Goal: Task Accomplishment & Management: Complete application form

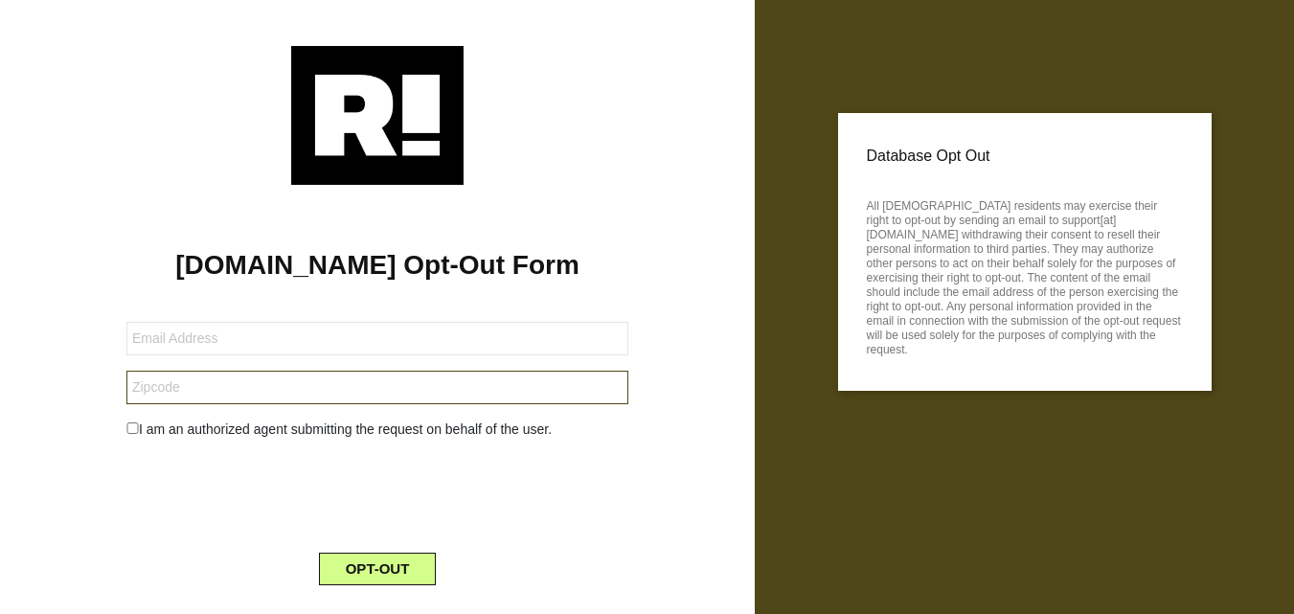
click at [253, 377] on input "text" at bounding box center [377, 388] width 502 height 34
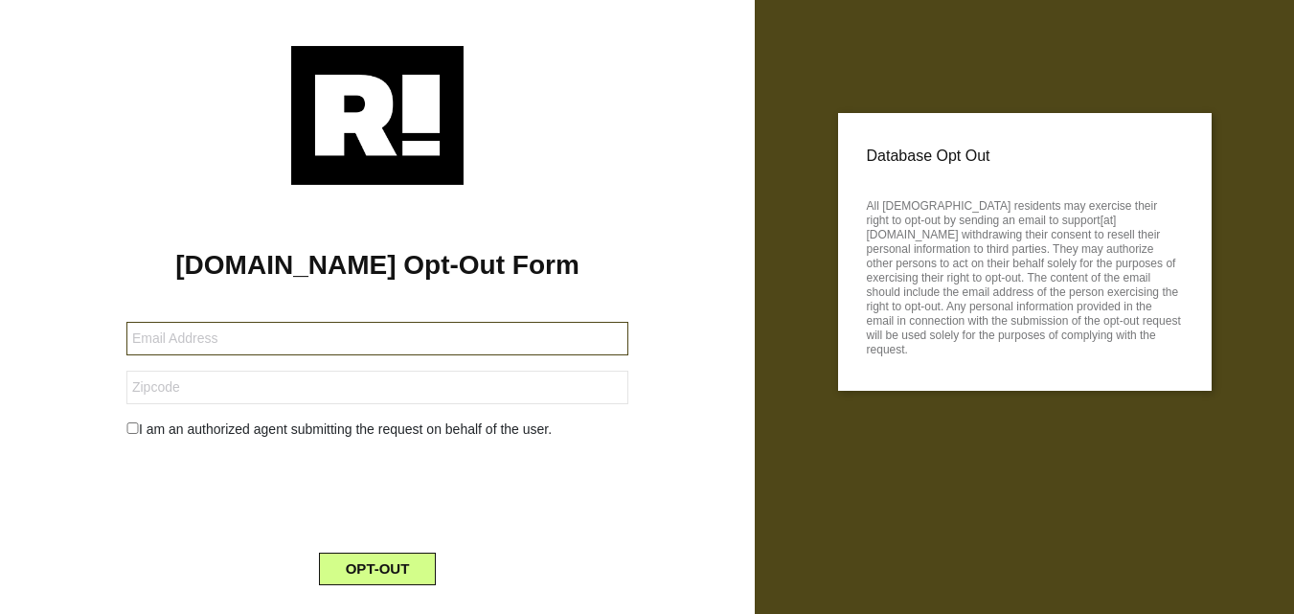
click at [243, 337] on input "text" at bounding box center [377, 339] width 502 height 34
paste input "95079-216233-109684@buzzedmail.net"
type input "95079-216233-109684@buzzedmail.net"
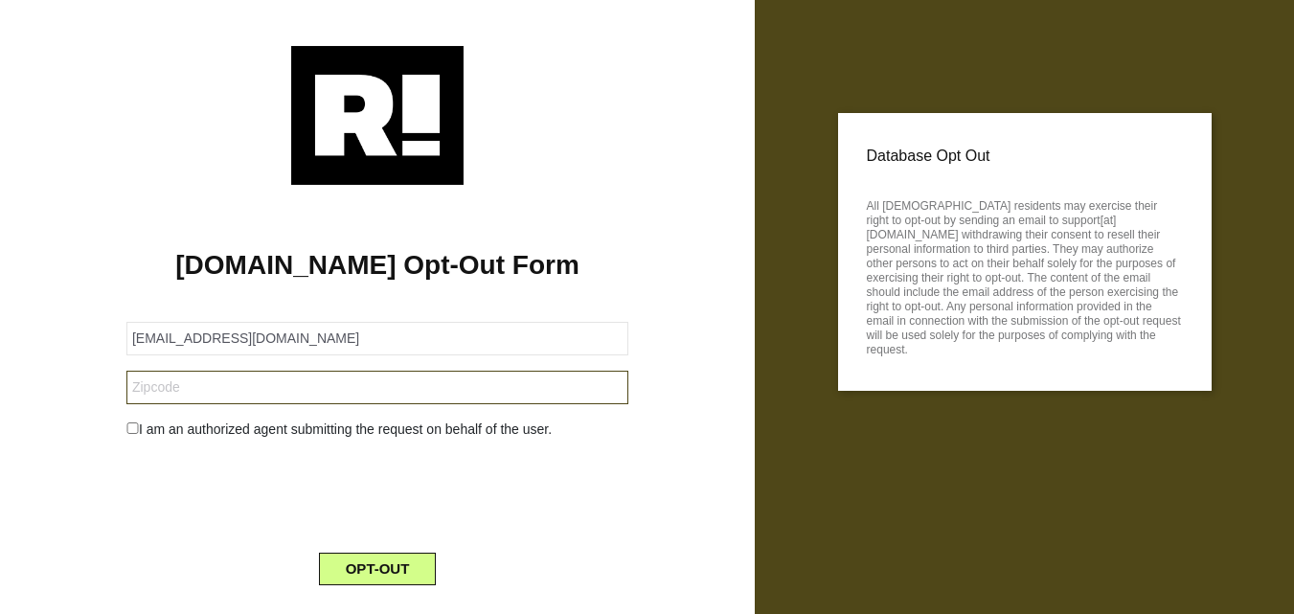
click at [171, 386] on input "text" at bounding box center [377, 388] width 502 height 34
paste input "10708"
type input "10708"
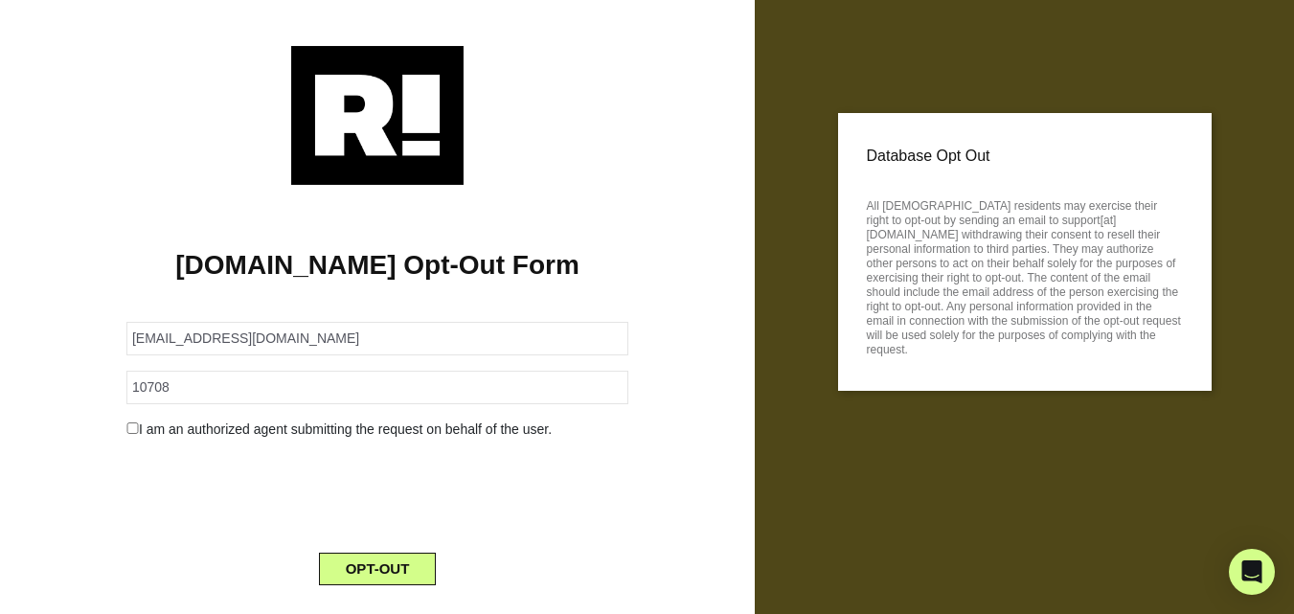
click at [121, 426] on div "I am an authorized agent submitting the request on behalf of the user." at bounding box center [377, 430] width 531 height 20
click at [134, 434] on input "checkbox" at bounding box center [132, 427] width 12 height 11
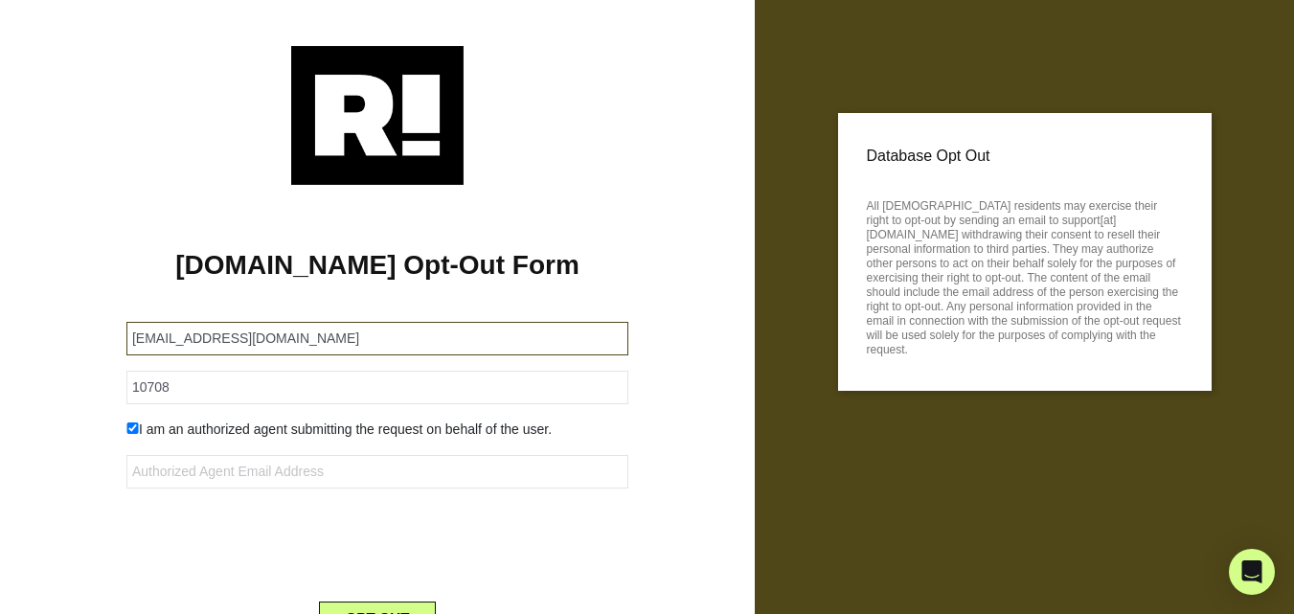
drag, startPoint x: 14, startPoint y: 330, endPoint x: 31, endPoint y: 331, distance: 16.4
click at [0, 333] on div "Retention.com Opt-Out Form 95079-216233-109684@buzzedmail.net 10708 I am an aut…" at bounding box center [377, 352] width 755 height 705
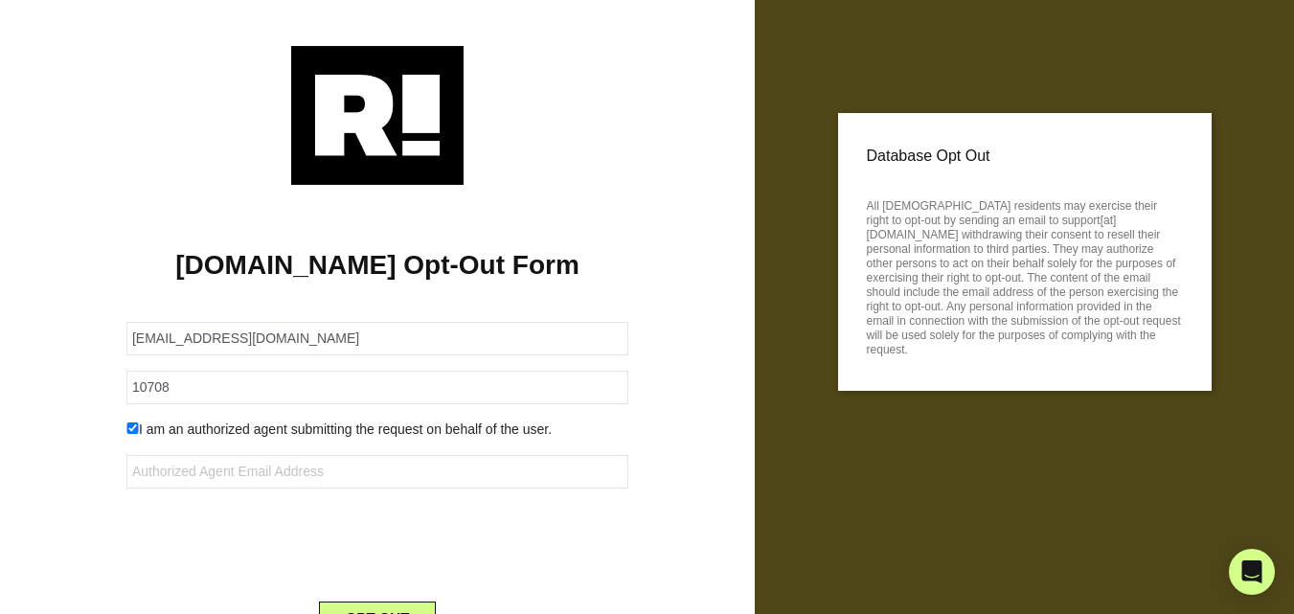
click at [133, 422] on input "checkbox" at bounding box center [132, 427] width 12 height 11
checkbox input "false"
click at [407, 567] on button "OPT-OUT" at bounding box center [378, 569] width 118 height 33
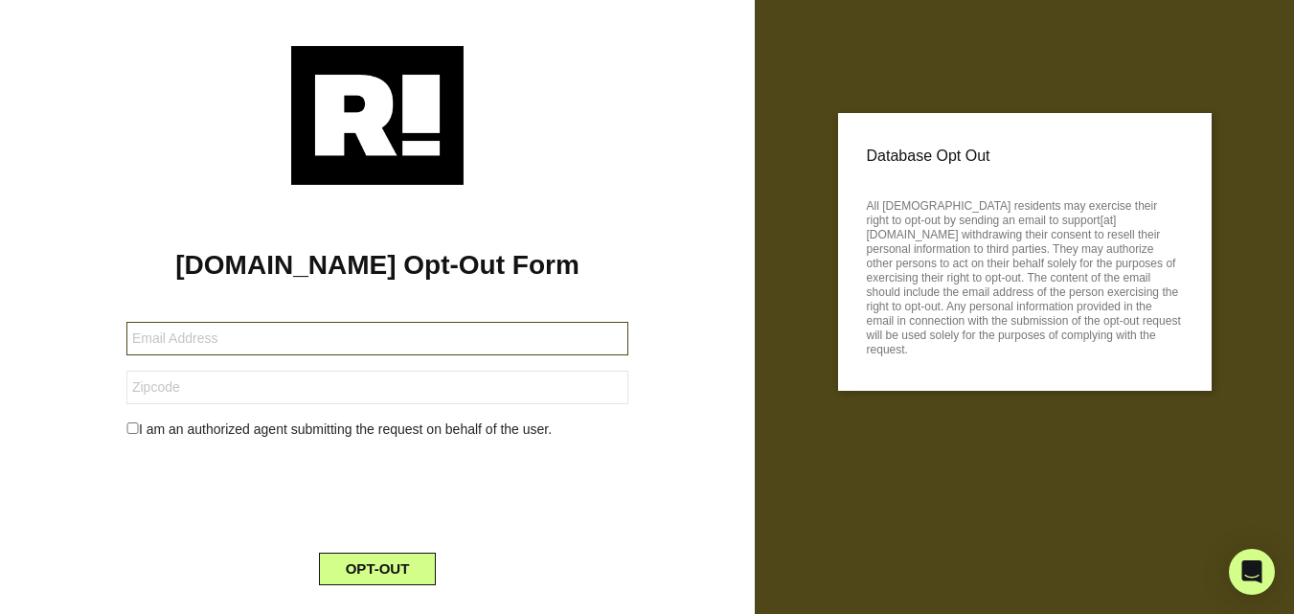
click at [239, 330] on input "text" at bounding box center [377, 339] width 502 height 34
paste input "[EMAIL_ADDRESS][DOMAIN_NAME]"
type input "[EMAIL_ADDRESS][DOMAIN_NAME]"
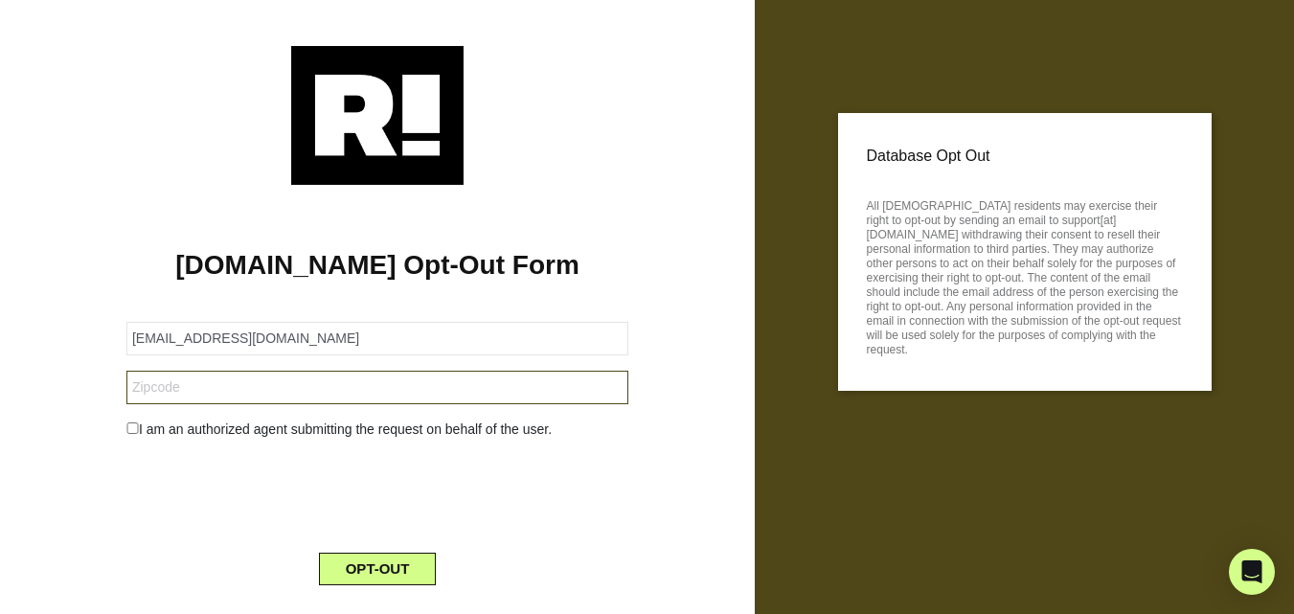
drag, startPoint x: 174, startPoint y: 391, endPoint x: 185, endPoint y: 390, distance: 10.6
click at [174, 391] on input "text" at bounding box center [377, 388] width 502 height 34
click at [169, 384] on input "text" at bounding box center [377, 388] width 502 height 34
paste input "5032"
type input "5032"
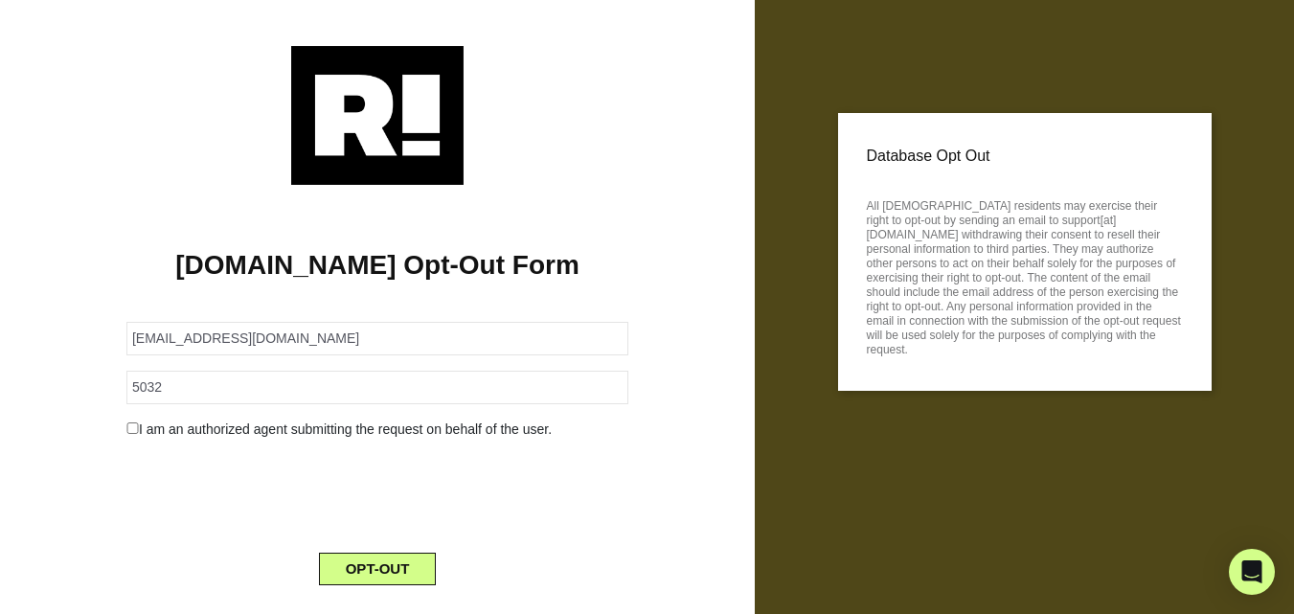
drag, startPoint x: 92, startPoint y: 420, endPoint x: 185, endPoint y: 463, distance: 102.4
click at [94, 421] on div "[DOMAIN_NAME] Opt-Out Form [EMAIL_ADDRESS][DOMAIN_NAME] 5032 I am an authorized…" at bounding box center [377, 393] width 726 height 416
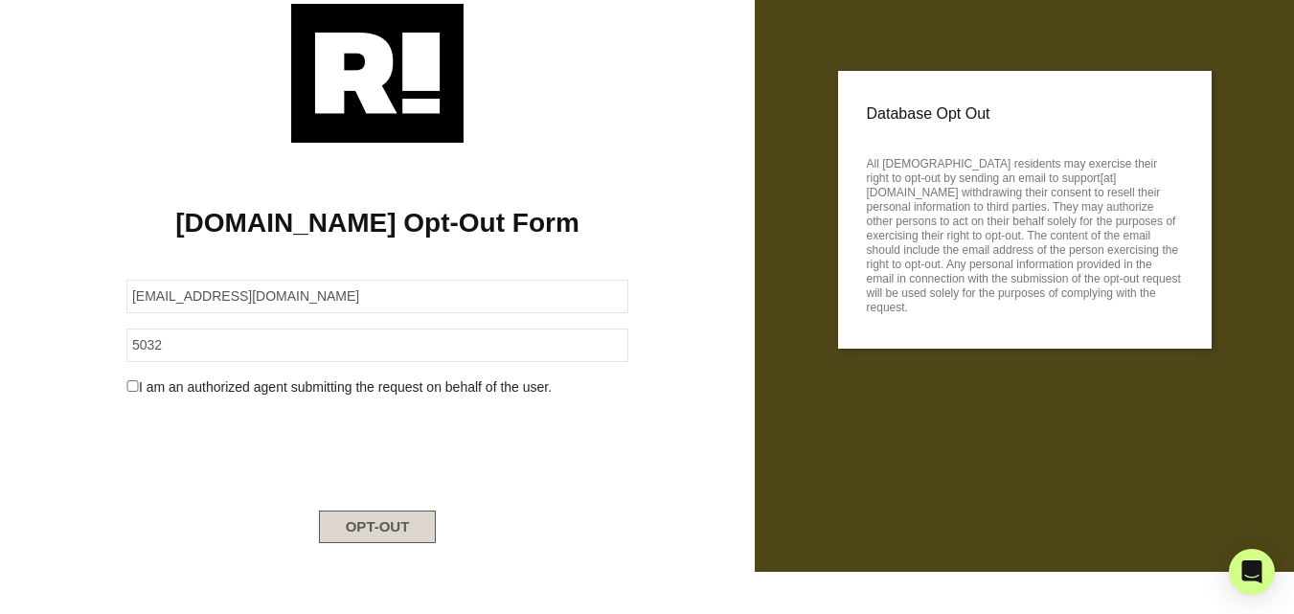
click at [385, 521] on button "OPT-OUT" at bounding box center [378, 527] width 118 height 33
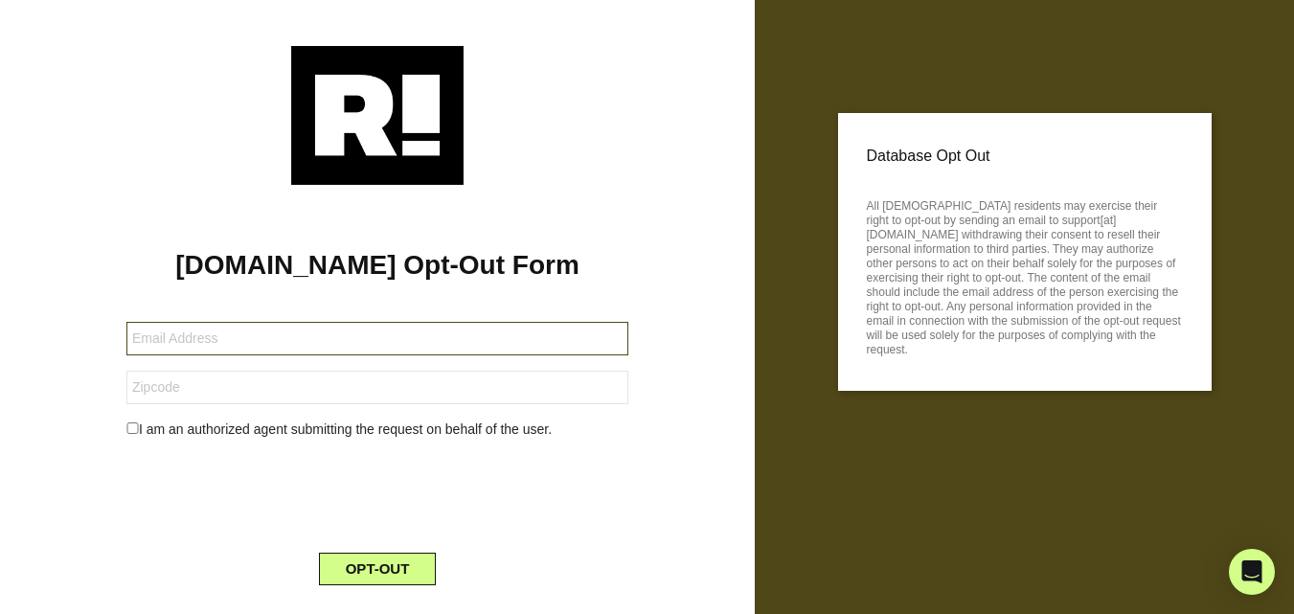
click at [235, 331] on input "text" at bounding box center [377, 339] width 502 height 34
paste input "95079-201547-109684@getprivatemail.com"
type input "95079-201547-109684@getprivatemail.com"
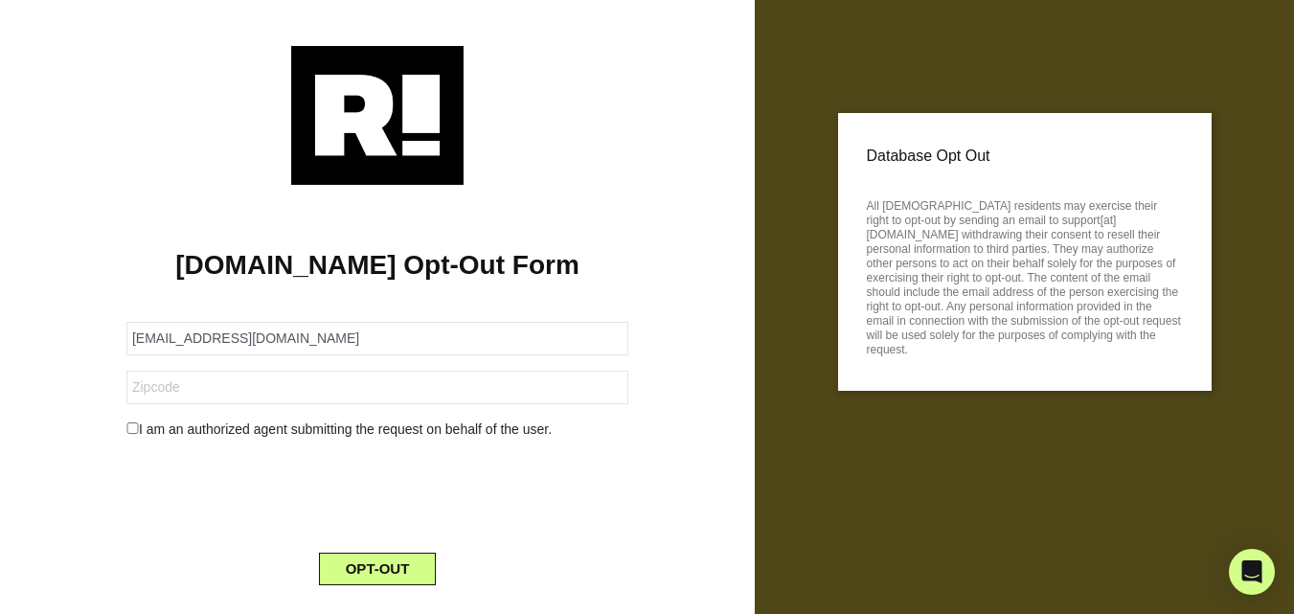
drag, startPoint x: 85, startPoint y: 336, endPoint x: 165, endPoint y: 375, distance: 88.7
click at [85, 336] on div "Retention.com Opt-Out Form 95079-201547-109684@getprivatemail.com I am an autho…" at bounding box center [377, 393] width 726 height 416
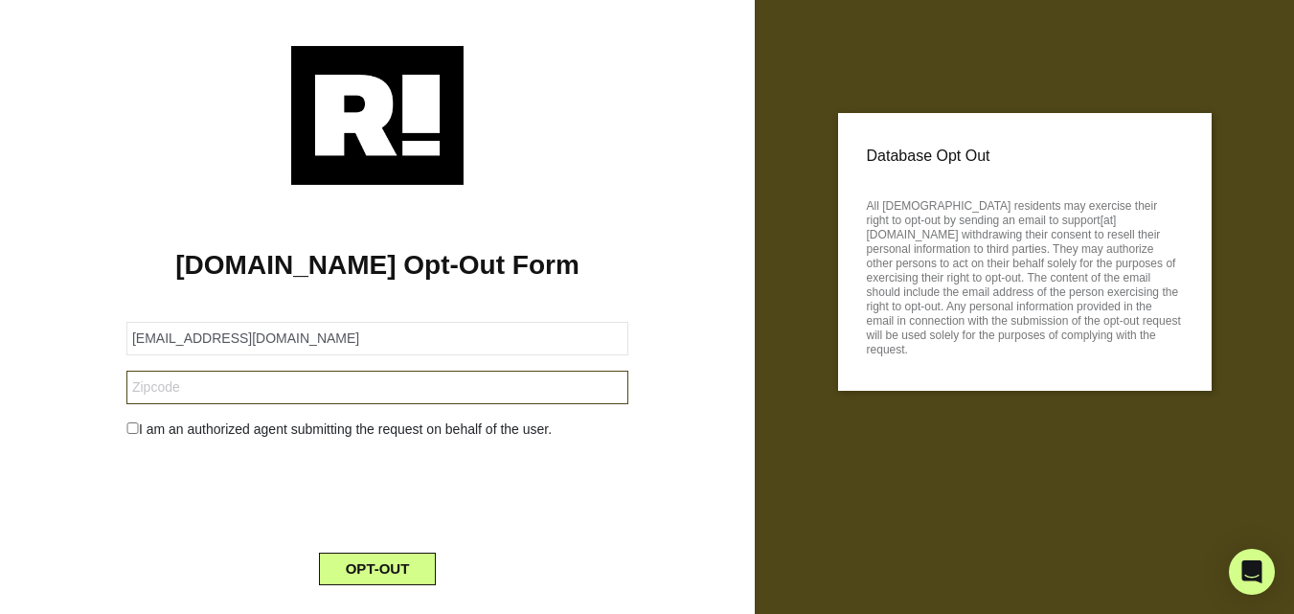
click at [193, 393] on input "text" at bounding box center [377, 388] width 502 height 34
paste input "20176"
type input "20176"
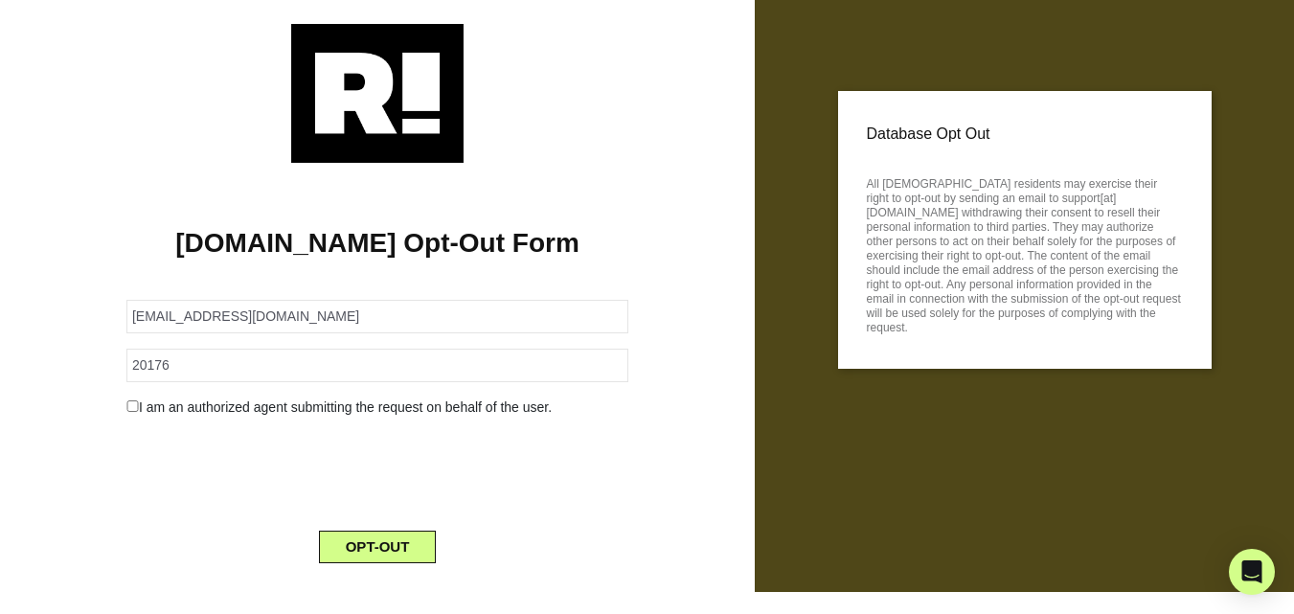
scroll to position [42, 0]
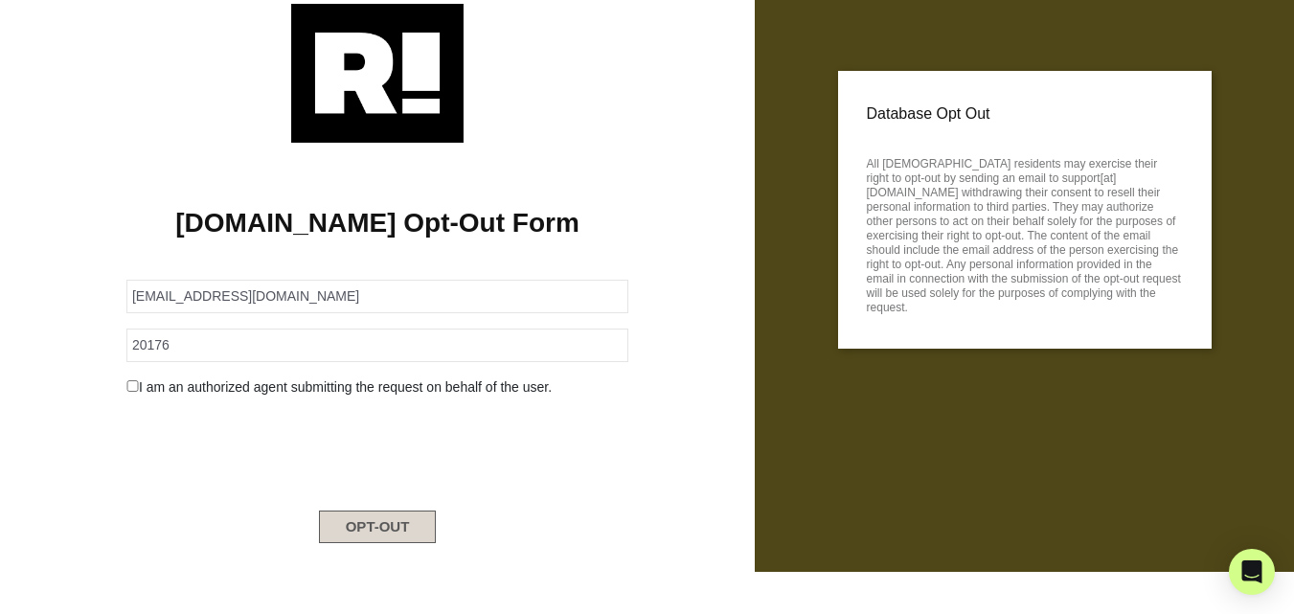
click at [406, 514] on button "OPT-OUT" at bounding box center [378, 527] width 118 height 33
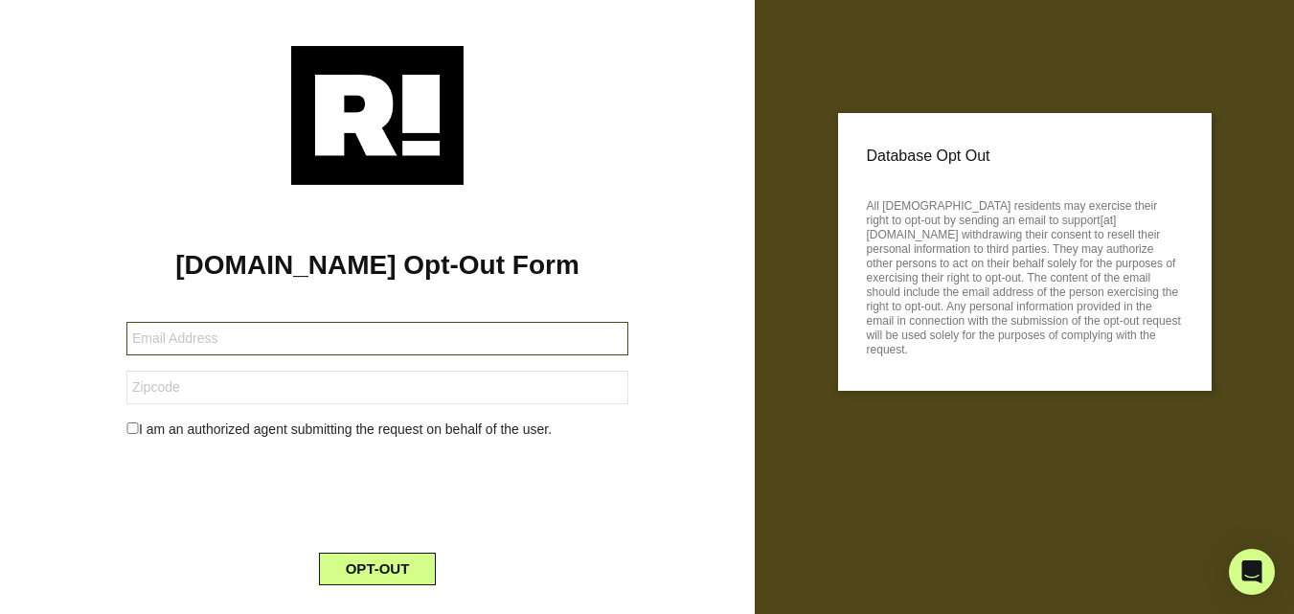
click at [257, 348] on input "text" at bounding box center [377, 339] width 502 height 34
paste input "[EMAIL_ADDRESS][DOMAIN_NAME]"
type input "[EMAIL_ADDRESS][DOMAIN_NAME]"
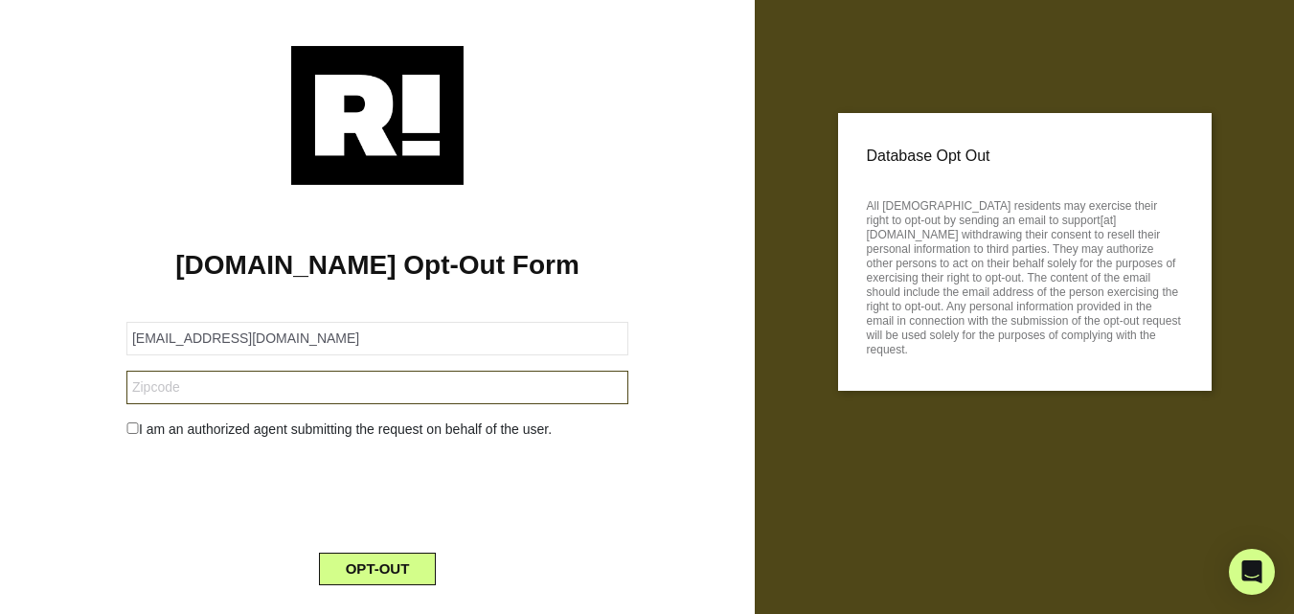
click at [188, 390] on input "text" at bounding box center [377, 388] width 502 height 34
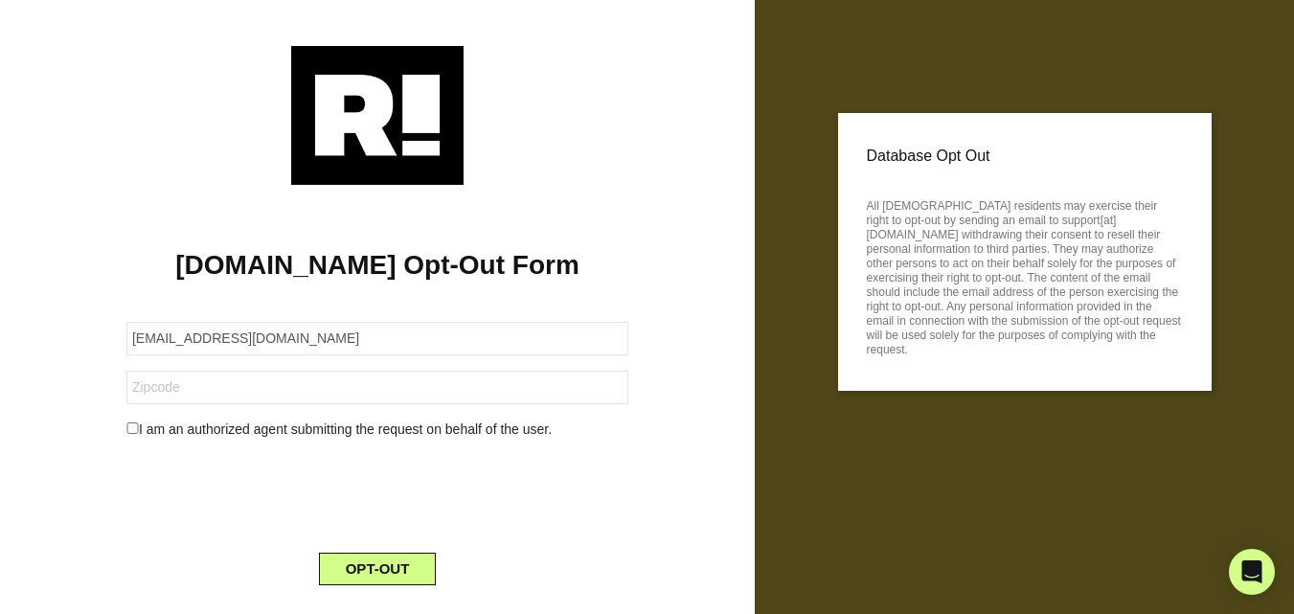
click at [144, 419] on form "[EMAIL_ADDRESS][DOMAIN_NAME] I am an authorized agent submitting the request on…" at bounding box center [377, 442] width 502 height 286
click at [133, 426] on input "checkbox" at bounding box center [132, 427] width 12 height 11
checkbox input "true"
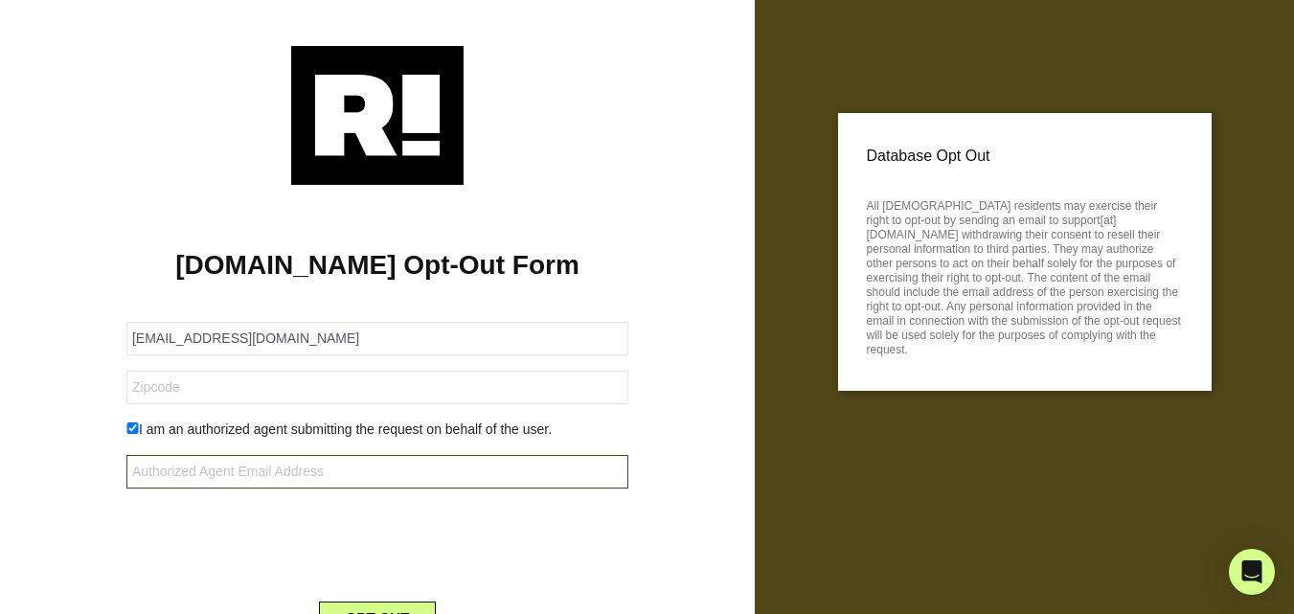
click at [235, 491] on form "[EMAIL_ADDRESS][DOMAIN_NAME] I am an authorized agent submitting the request on…" at bounding box center [377, 466] width 502 height 335
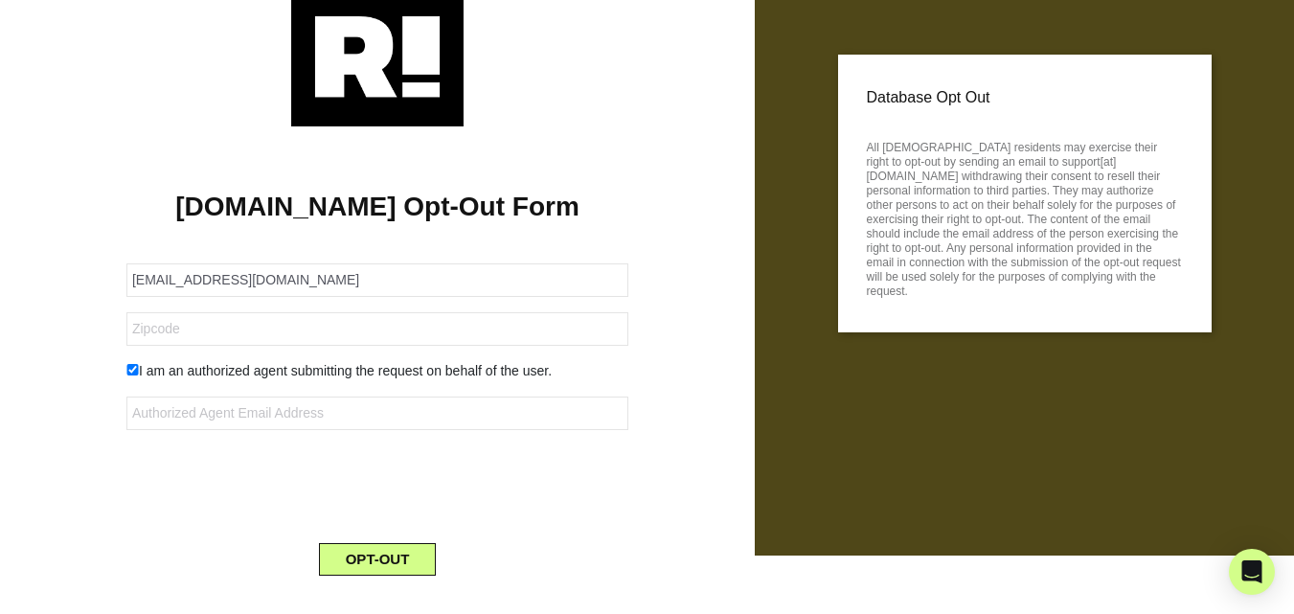
scroll to position [91, 0]
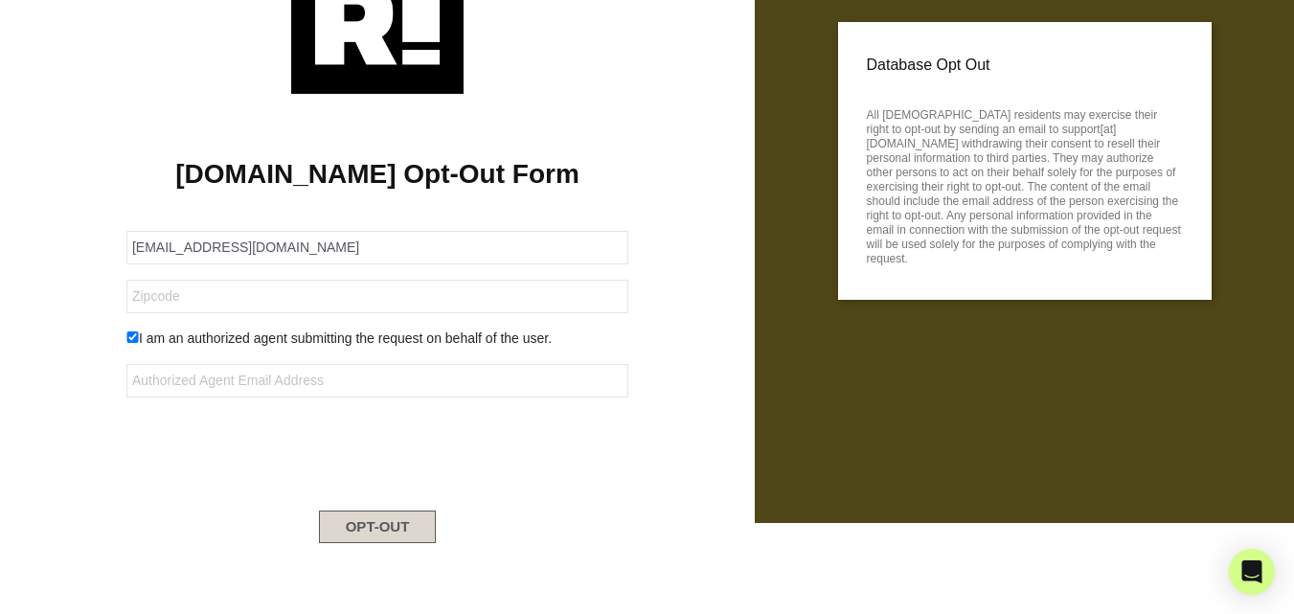
click at [407, 526] on button "OPT-OUT" at bounding box center [378, 527] width 118 height 33
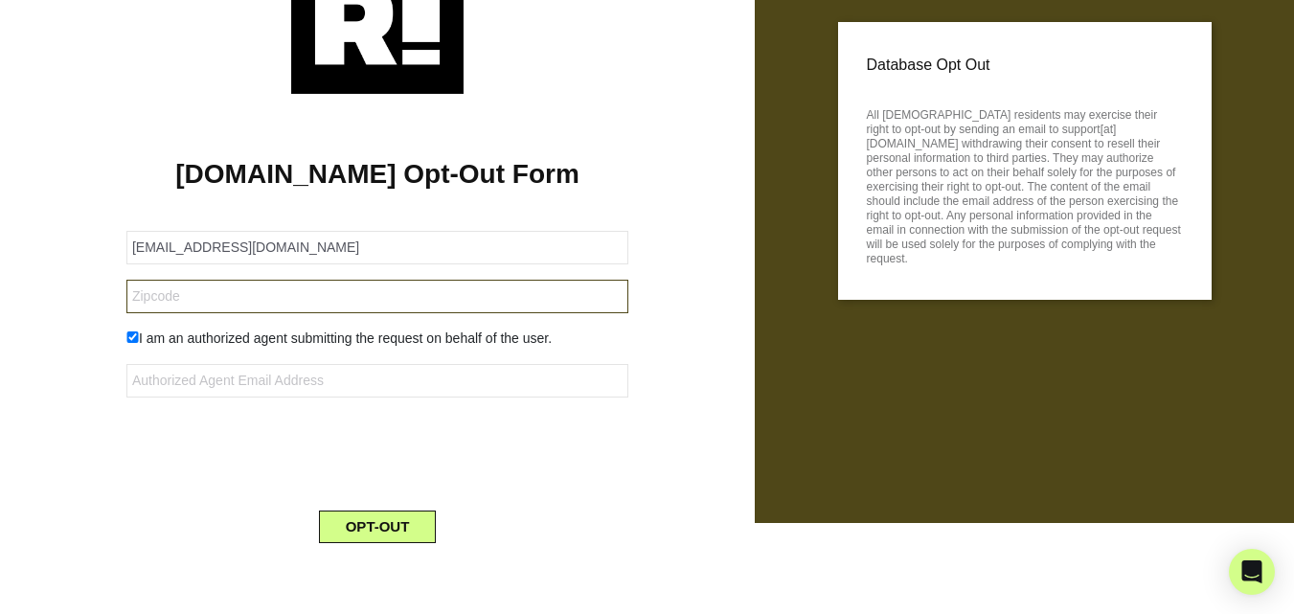
drag, startPoint x: 204, startPoint y: 305, endPoint x: 190, endPoint y: 305, distance: 14.4
click at [200, 305] on input "text" at bounding box center [377, 297] width 502 height 34
paste input "40475"
type input "40475"
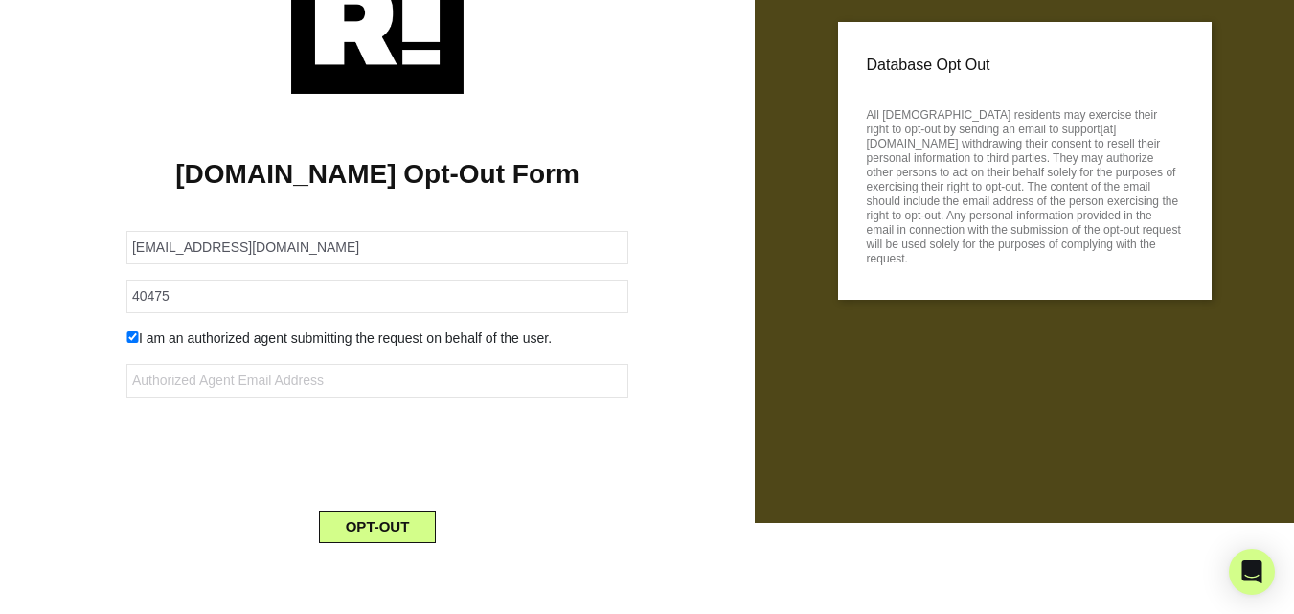
drag, startPoint x: 81, startPoint y: 283, endPoint x: 269, endPoint y: 360, distance: 203.1
click at [81, 283] on div "[DOMAIN_NAME] Opt-Out Form [EMAIL_ADDRESS][DOMAIN_NAME] 40475 I am an authorize…" at bounding box center [377, 326] width 726 height 465
click at [398, 523] on button "OPT-OUT" at bounding box center [378, 527] width 118 height 33
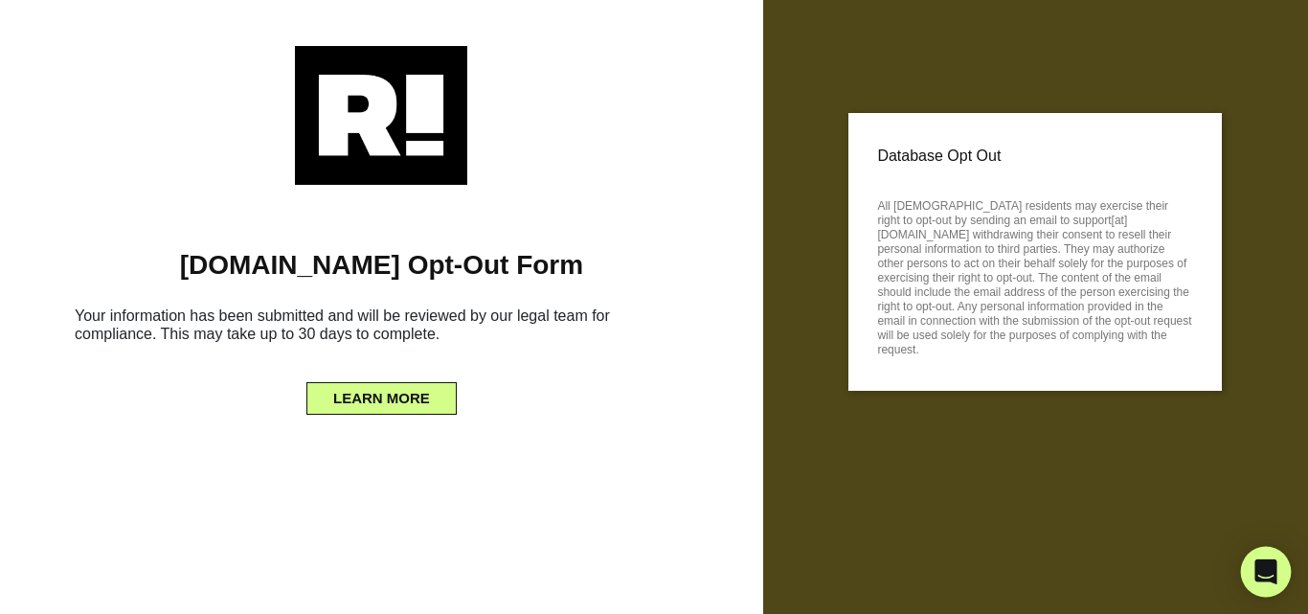
click at [1266, 570] on icon "Open Intercom Messenger" at bounding box center [1266, 571] width 22 height 25
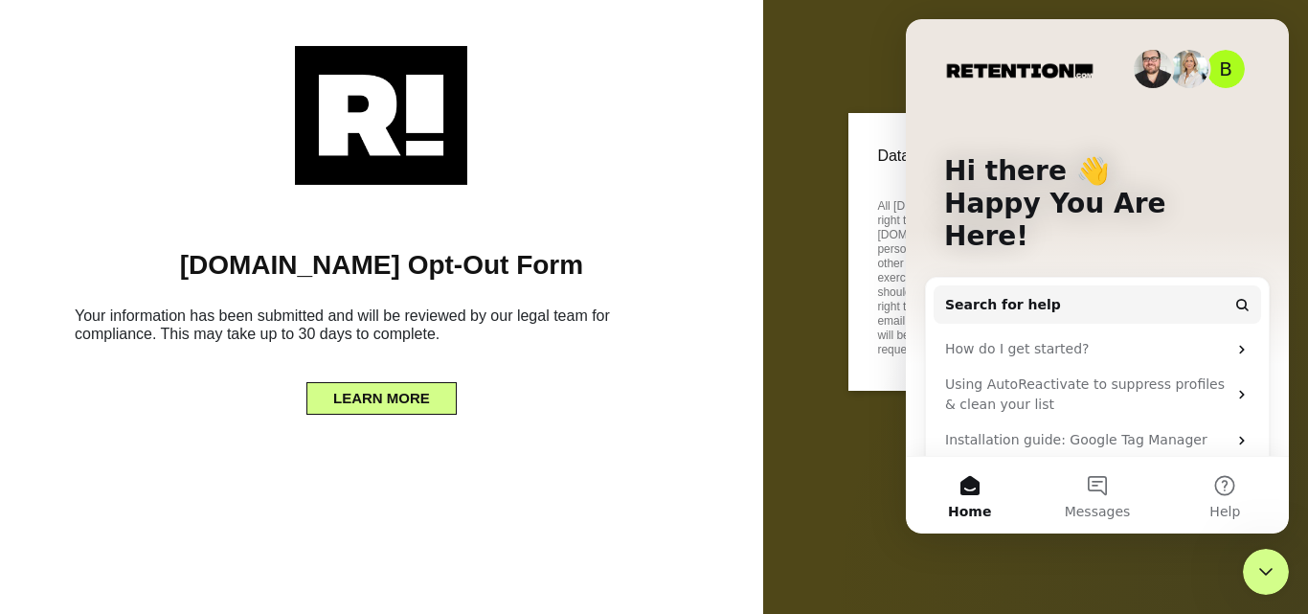
click at [974, 485] on button "Home" at bounding box center [969, 495] width 127 height 77
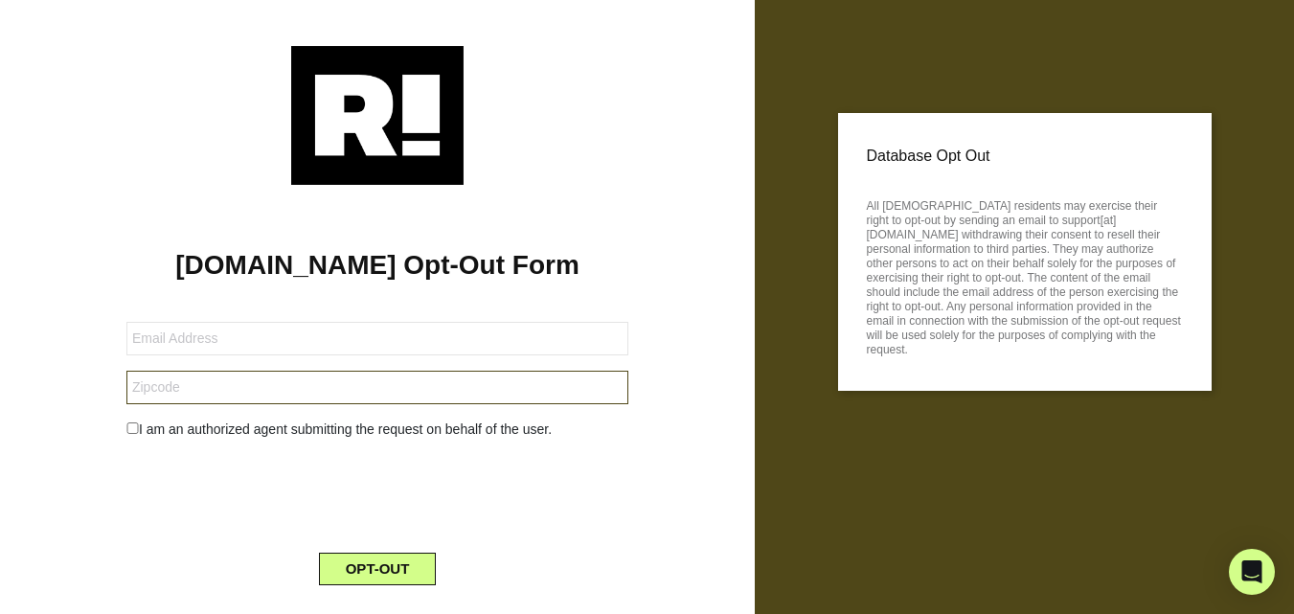
click at [185, 385] on input "text" at bounding box center [377, 388] width 502 height 34
paste input "95079-113752-109684@buzzedmail.net"
type input "95079-113752-109684@buzzedmail.net"
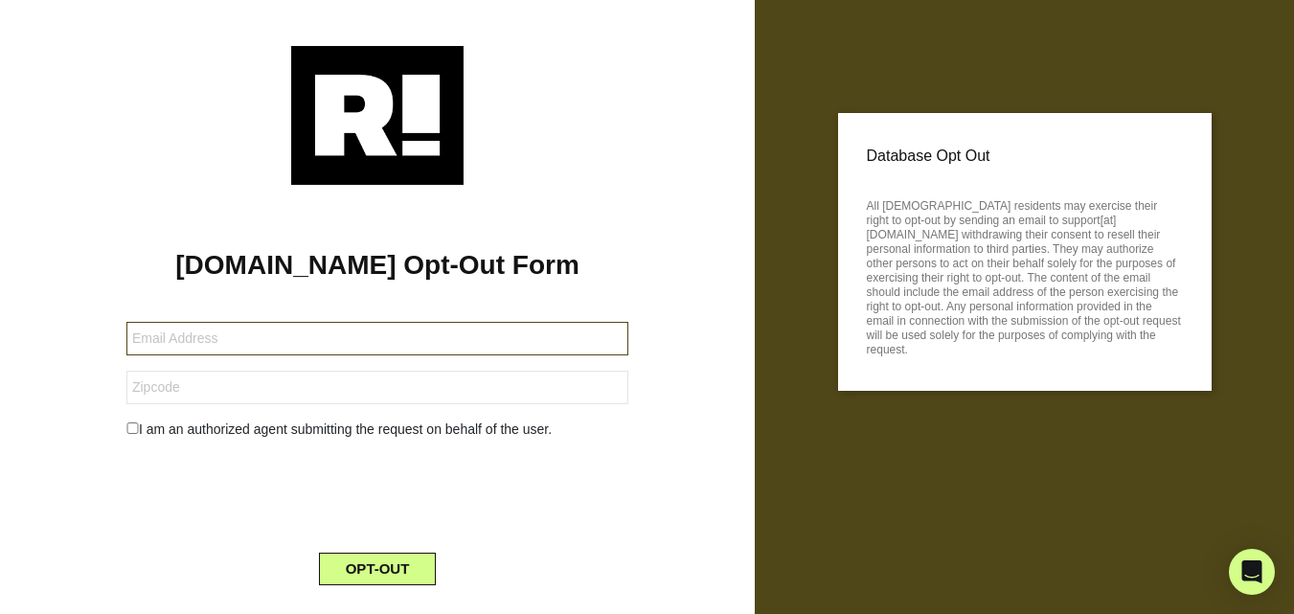
drag, startPoint x: 220, startPoint y: 334, endPoint x: 163, endPoint y: 380, distance: 73.6
click at [208, 337] on input "text" at bounding box center [377, 339] width 502 height 34
paste input "95079-113752-109684@buzzedmail.net"
type input "95079-113752-109684@buzzedmail.net"
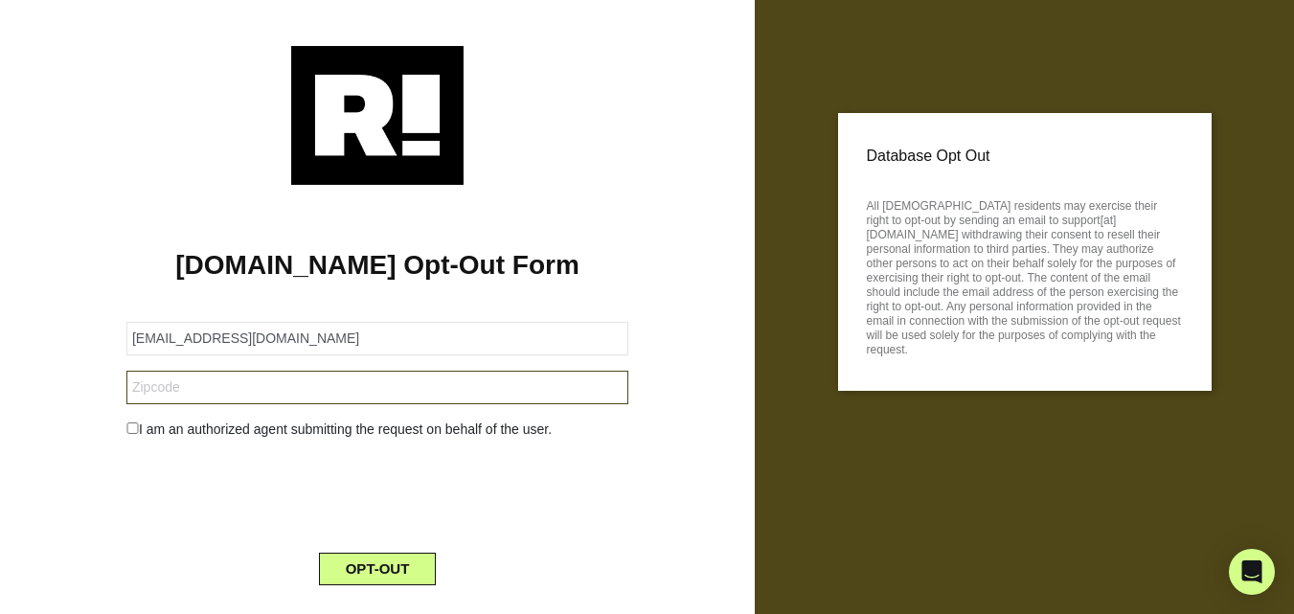
click at [163, 383] on input "text" at bounding box center [377, 388] width 502 height 34
click at [265, 373] on input "text" at bounding box center [377, 388] width 502 height 34
paste input "10009"
type input "10009"
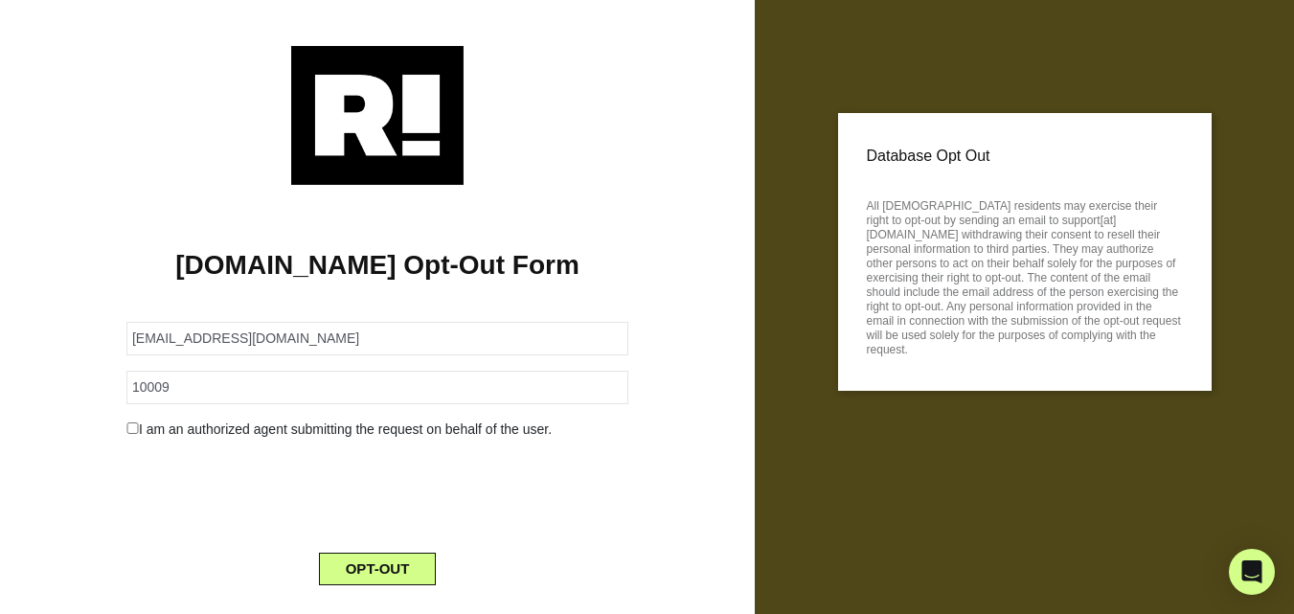
drag, startPoint x: 96, startPoint y: 378, endPoint x: 122, endPoint y: 390, distance: 28.3
click at [100, 379] on div "Retention.com Opt-Out Form 95079-113752-109684@buzzedmail.net 10009 I am an aut…" at bounding box center [377, 393] width 726 height 416
click at [420, 564] on button "OPT-OUT" at bounding box center [378, 569] width 118 height 33
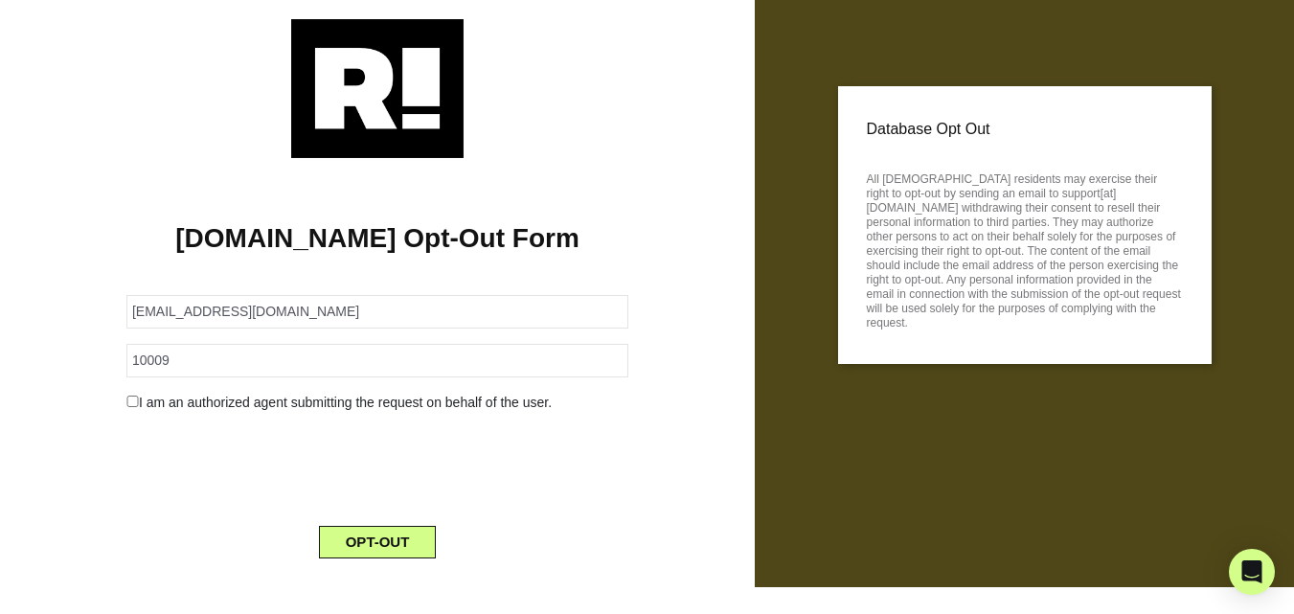
scroll to position [42, 0]
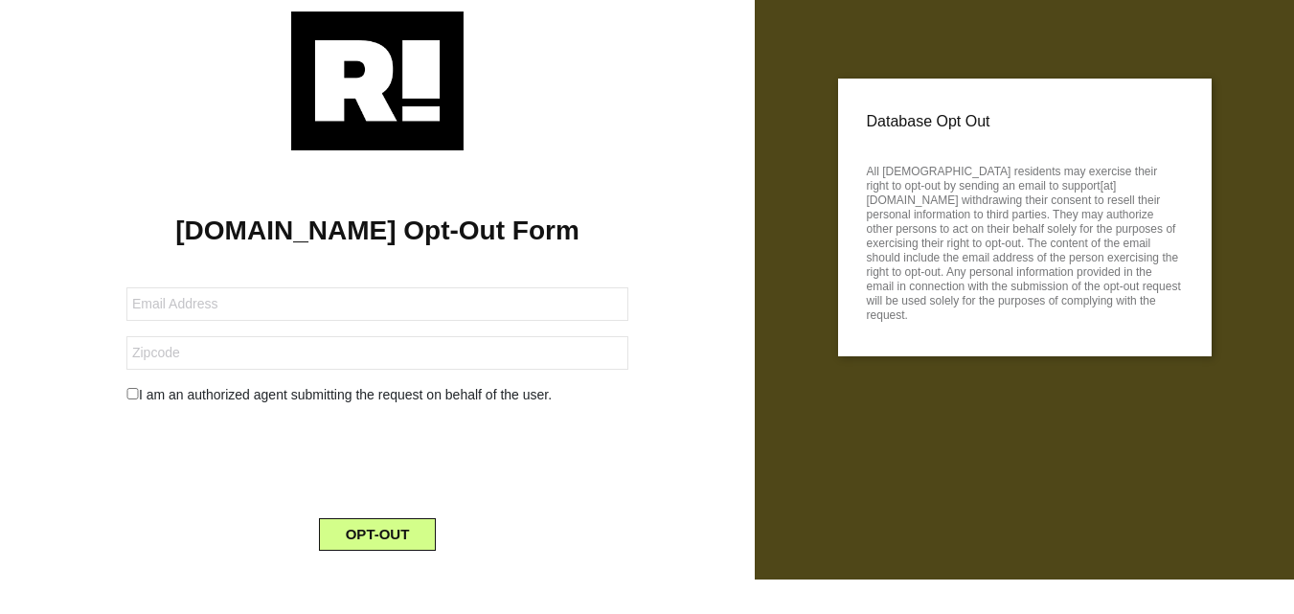
scroll to position [42, 0]
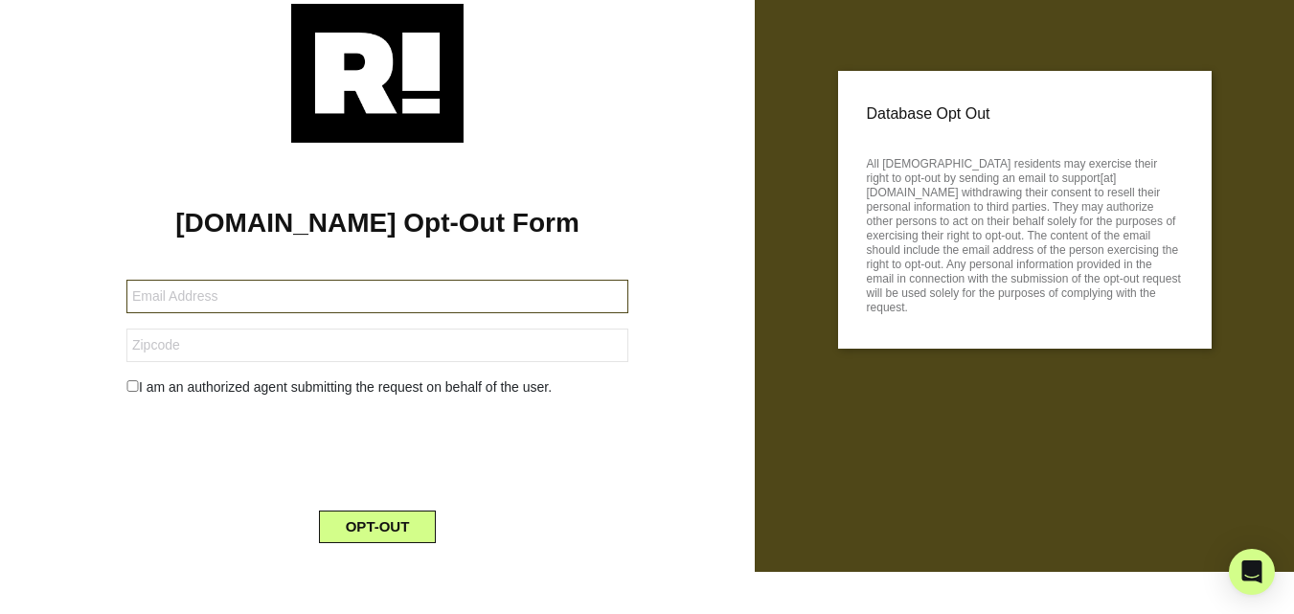
drag, startPoint x: 229, startPoint y: 286, endPoint x: 207, endPoint y: 293, distance: 23.0
click at [227, 288] on input "text" at bounding box center [377, 297] width 502 height 34
paste input "95079-216624-109684@buzzedmail.net"
type input "95079-216624-109684@buzzedmail.net"
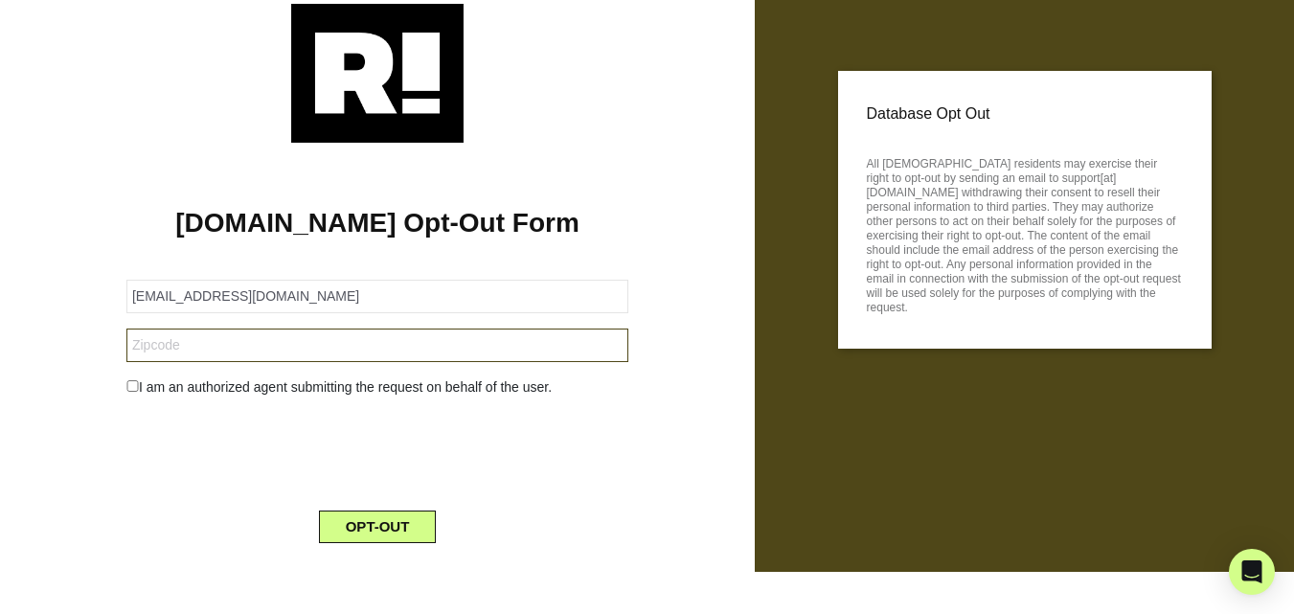
click at [176, 343] on input "text" at bounding box center [377, 346] width 502 height 34
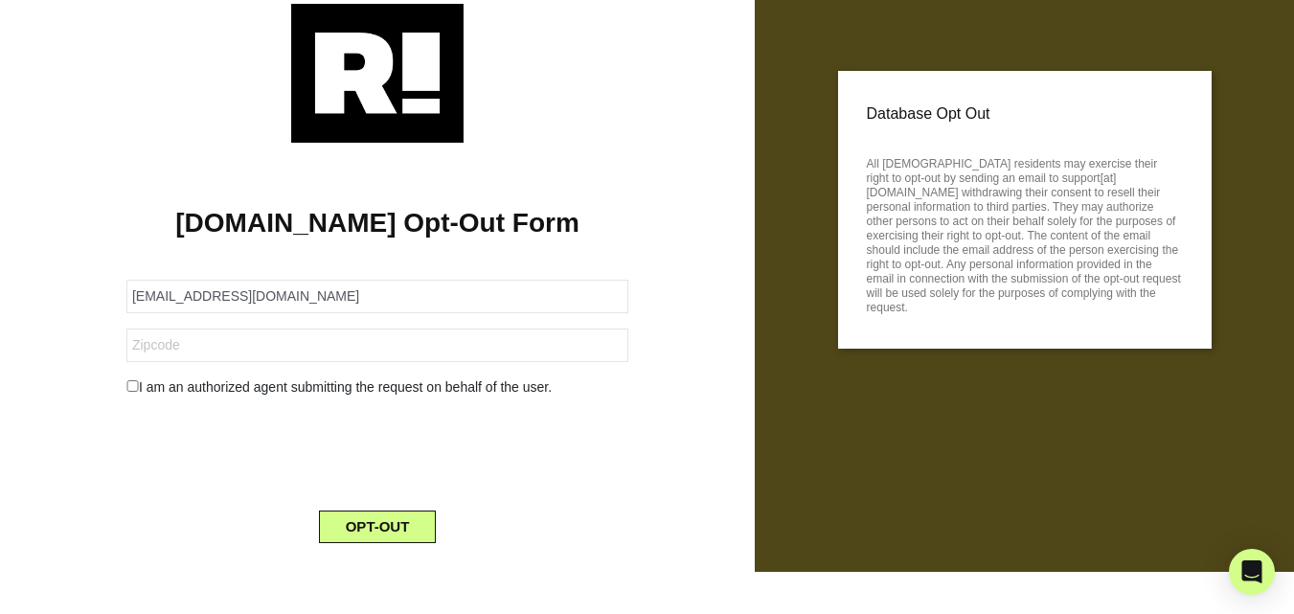
click at [232, 364] on form "95079-216624-109684@buzzedmail.net I am an authorized agent submitting the requ…" at bounding box center [377, 400] width 502 height 286
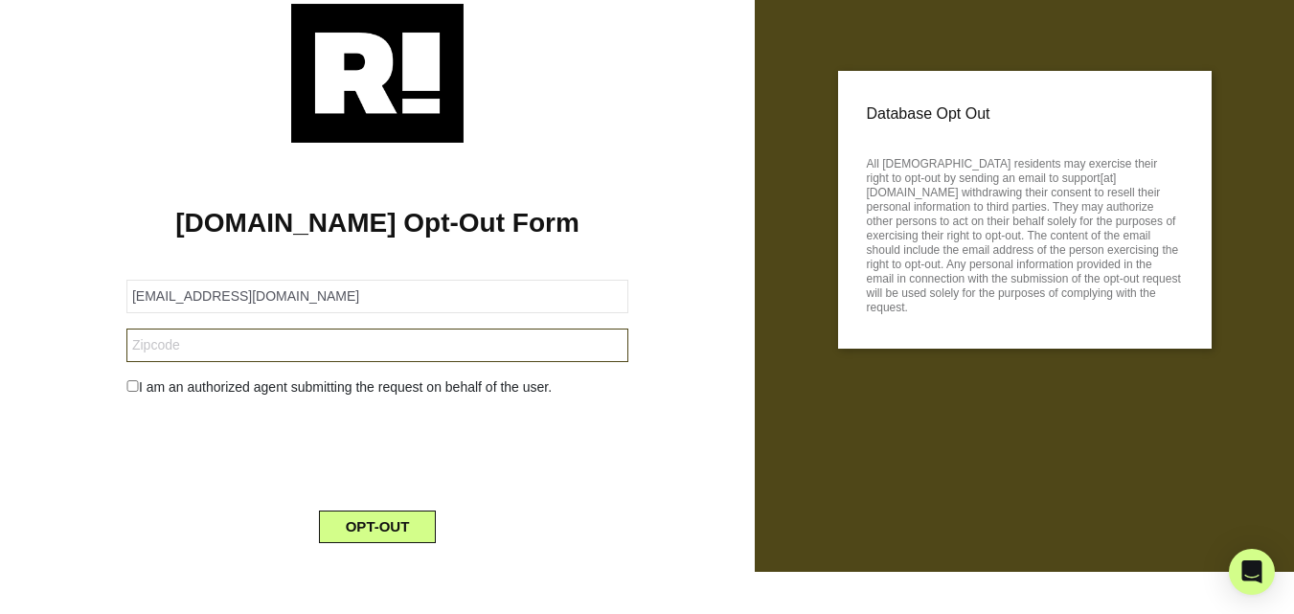
click at [149, 350] on input "text" at bounding box center [377, 346] width 502 height 34
paste input "07302"
type input "07302"
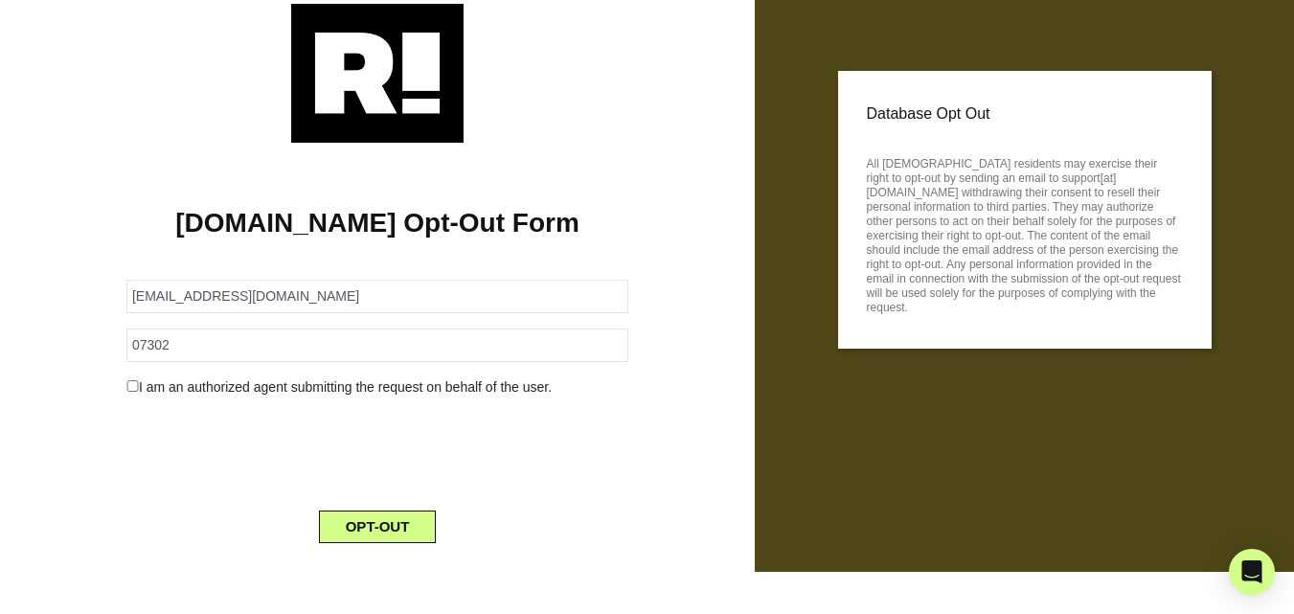
drag, startPoint x: 0, startPoint y: 344, endPoint x: 34, endPoint y: 353, distance: 34.9
click at [15, 347] on div "Retention.com Opt-Out Form 95079-216624-109684@buzzedmail.net 07302 I am an aut…" at bounding box center [377, 286] width 755 height 656
click at [389, 511] on button "OPT-OUT" at bounding box center [378, 527] width 118 height 33
click at [392, 515] on button "OPT-OUT" at bounding box center [378, 527] width 118 height 33
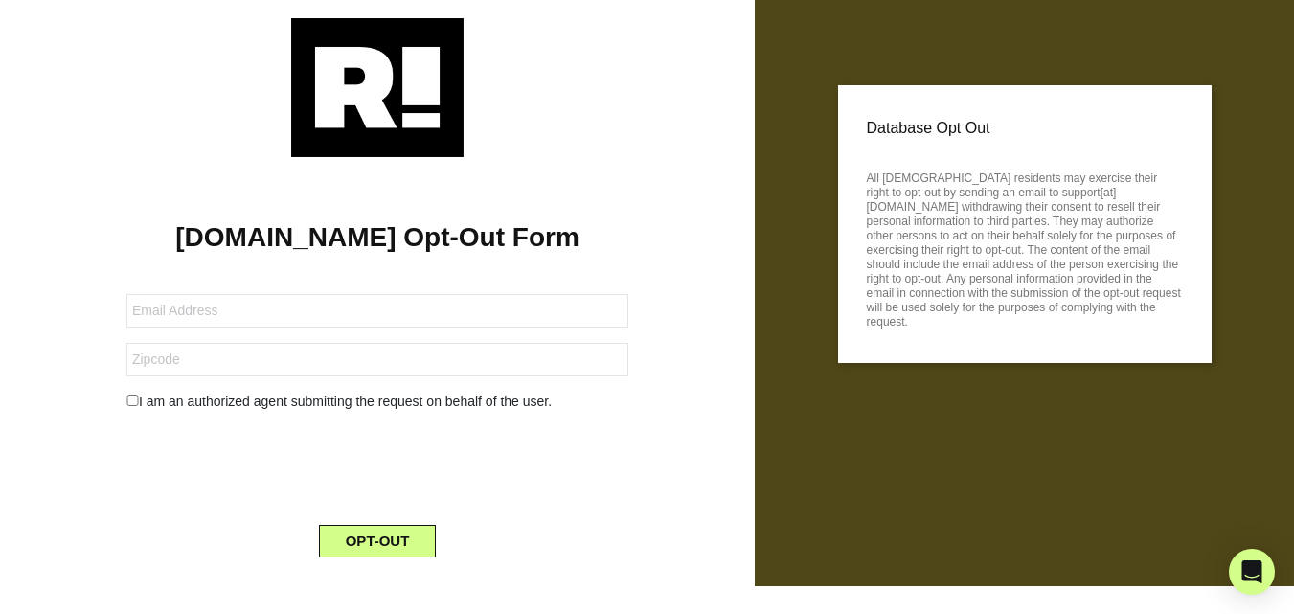
scroll to position [42, 0]
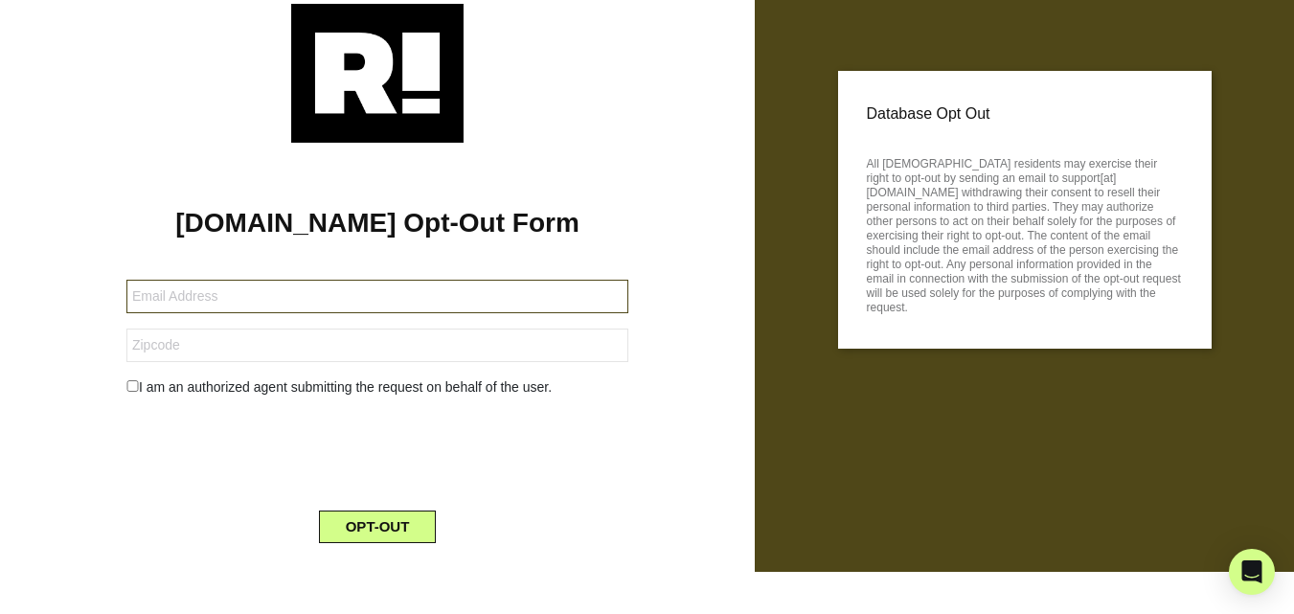
click at [293, 300] on input "text" at bounding box center [377, 297] width 502 height 34
paste input "95079-217151-109684@buzzedmail.com"
type input "95079-217151-109684@buzzedmail.com"
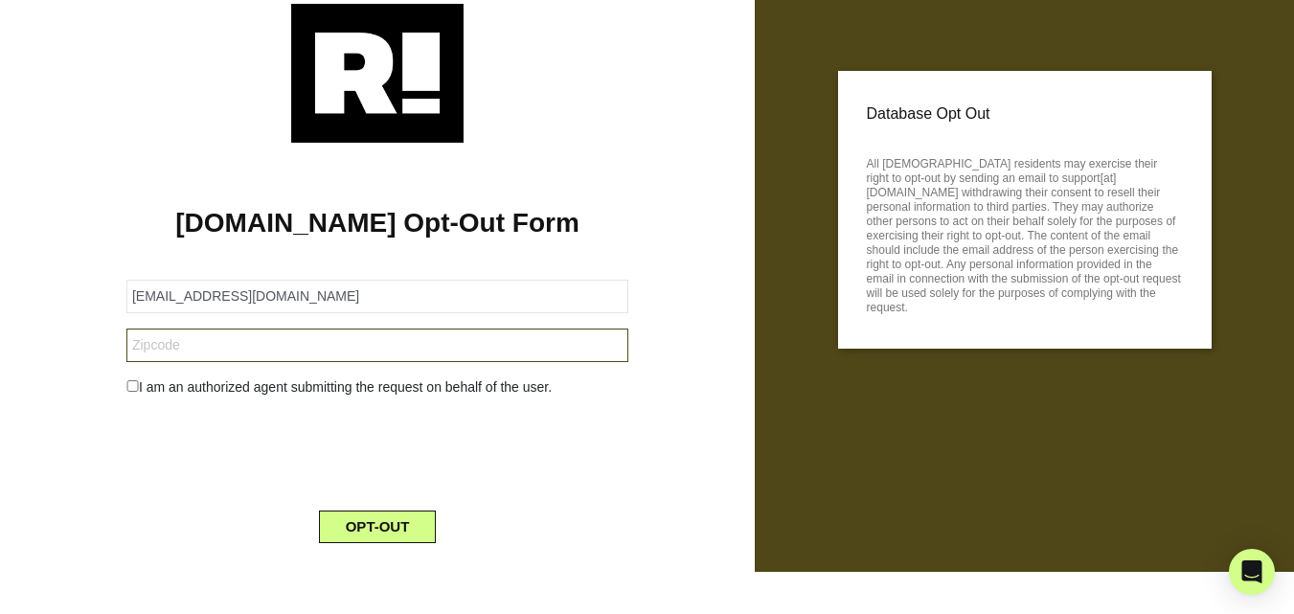
click at [242, 351] on input "text" at bounding box center [377, 346] width 502 height 34
paste input "30096"
type input "30096"
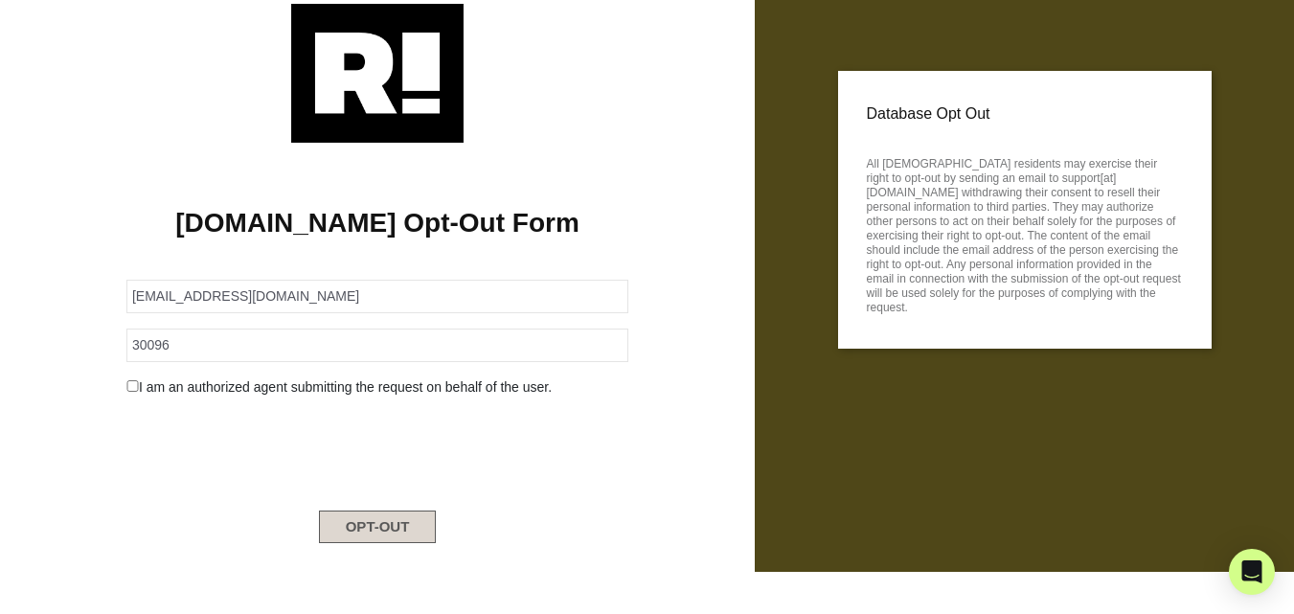
click at [408, 520] on button "OPT-OUT" at bounding box center [378, 527] width 118 height 33
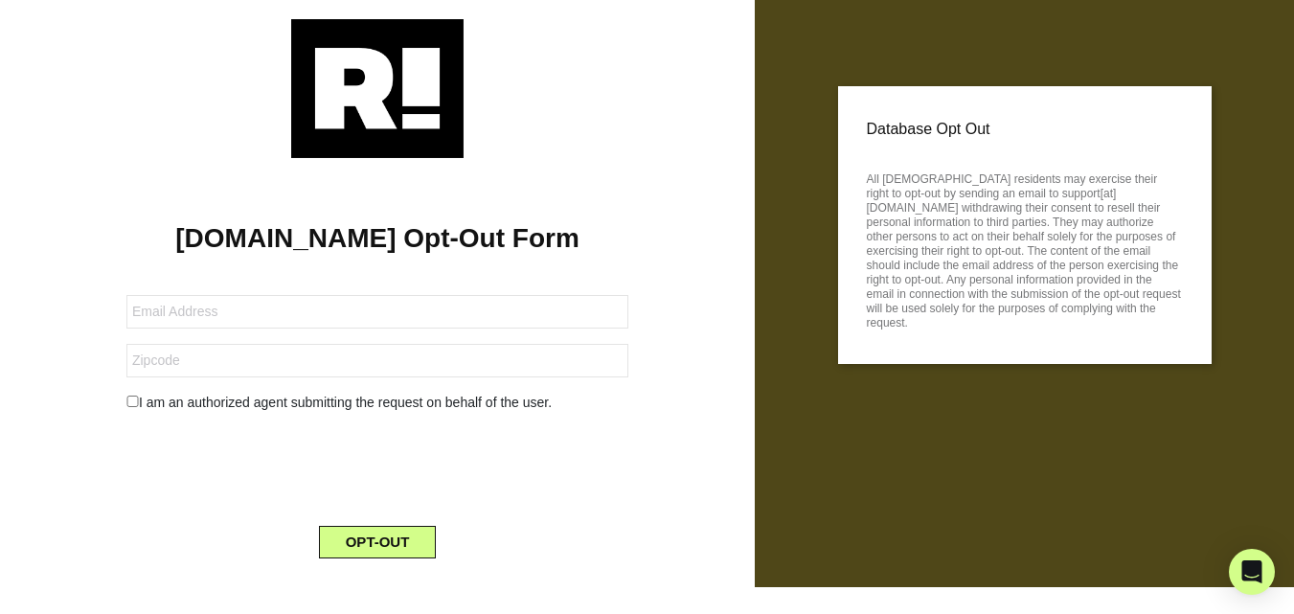
scroll to position [42, 0]
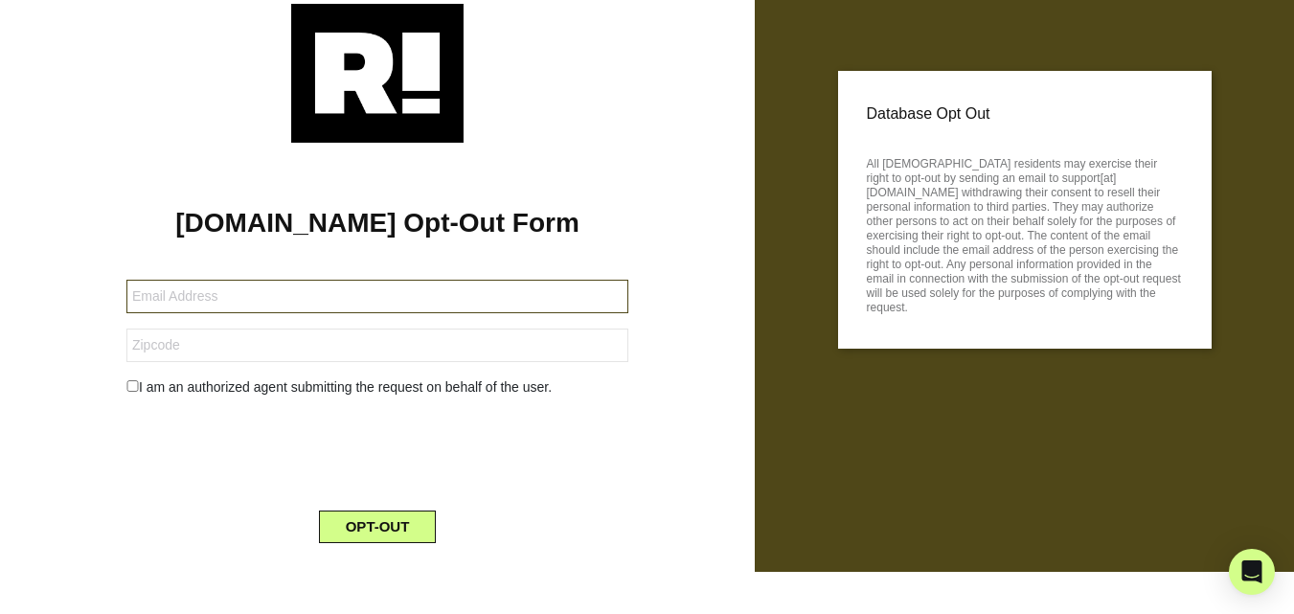
click at [221, 307] on input "text" at bounding box center [377, 297] width 502 height 34
paste input "95079-219841-109684@mytrustedemail.com"
type input "95079-219841-109684@mytrustedemail.com"
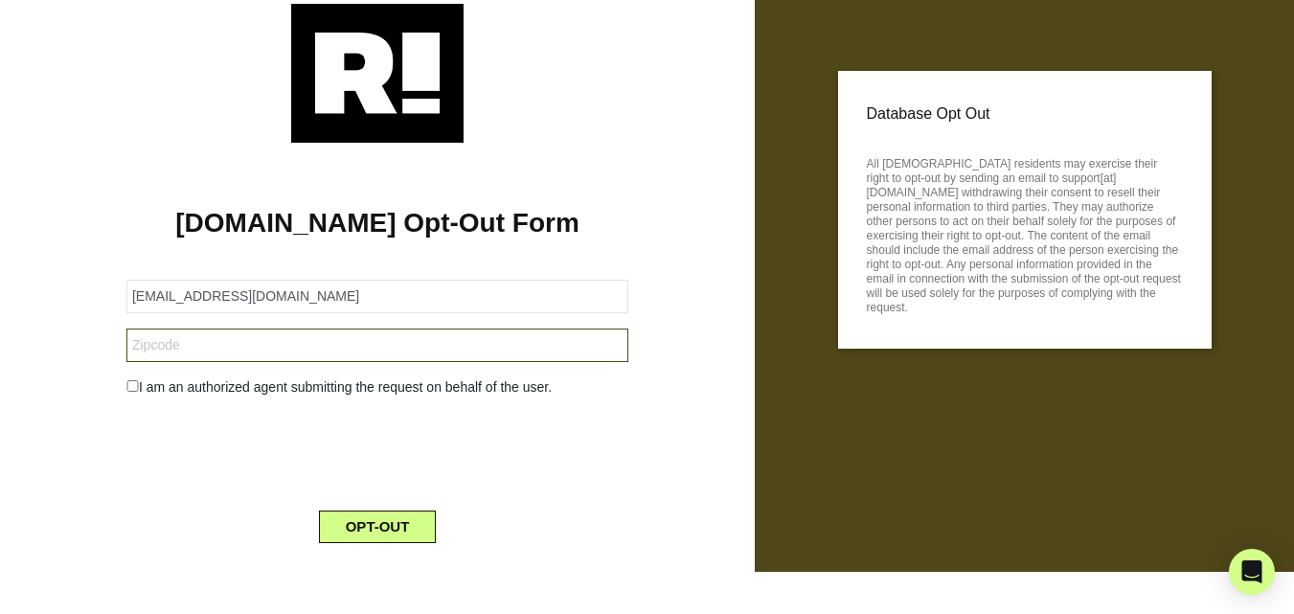
drag, startPoint x: 184, startPoint y: 347, endPoint x: 261, endPoint y: 260, distance: 116.1
click at [184, 347] on input "text" at bounding box center [377, 346] width 502 height 34
drag, startPoint x: 221, startPoint y: 348, endPoint x: 182, endPoint y: 369, distance: 44.6
click at [219, 348] on input "text" at bounding box center [377, 346] width 502 height 34
paste input "27526"
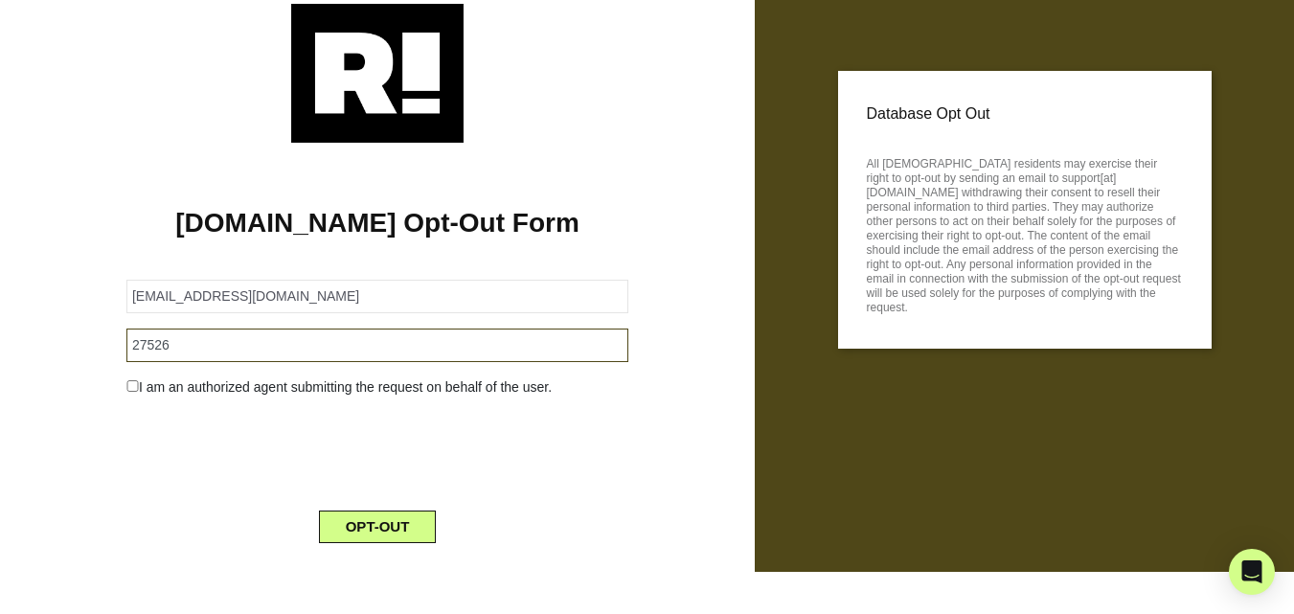
type input "27526"
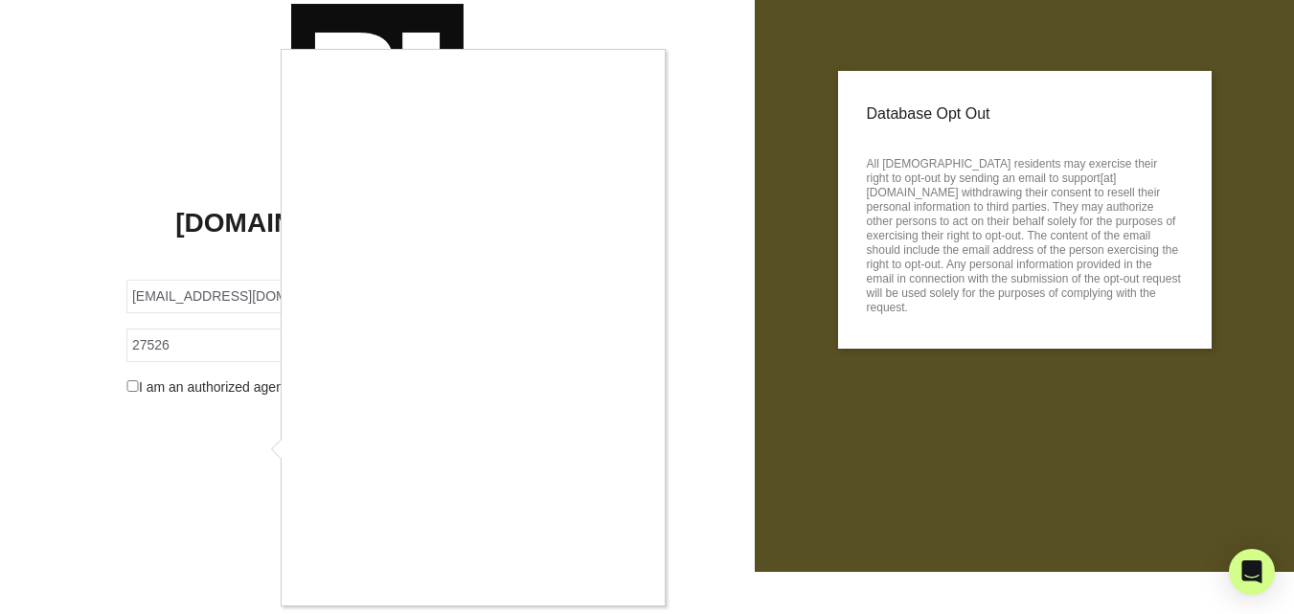
click at [134, 387] on div at bounding box center [647, 307] width 1294 height 614
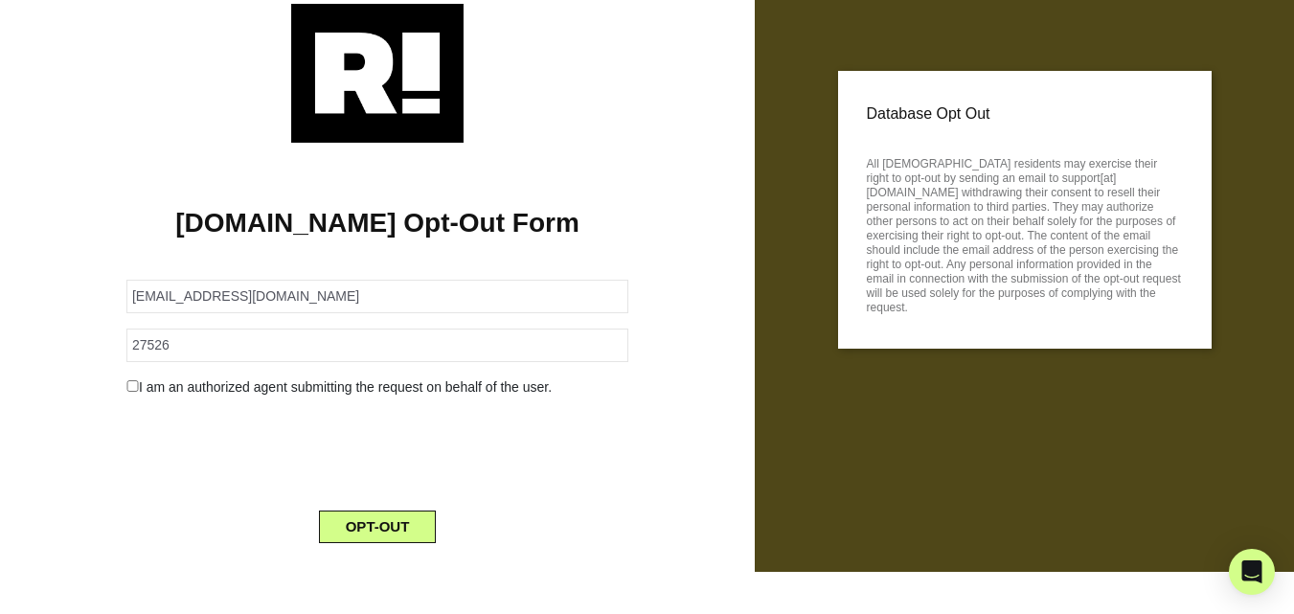
click at [134, 381] on input "checkbox" at bounding box center [132, 385] width 12 height 11
checkbox input "true"
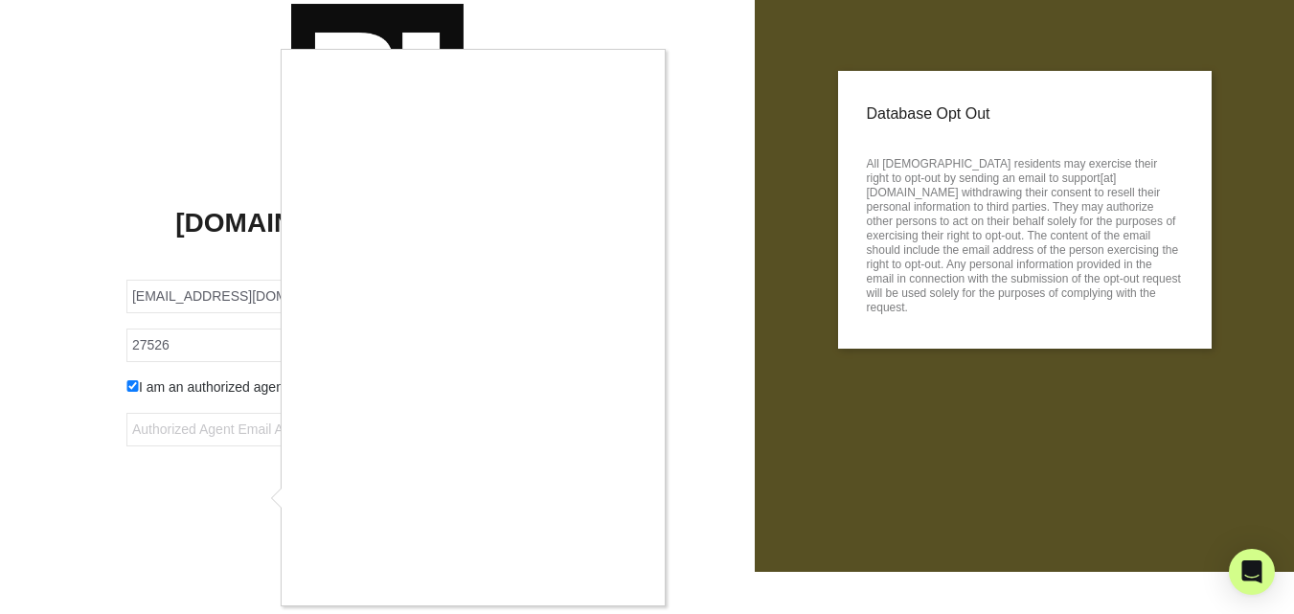
click at [201, 432] on div at bounding box center [647, 307] width 1294 height 614
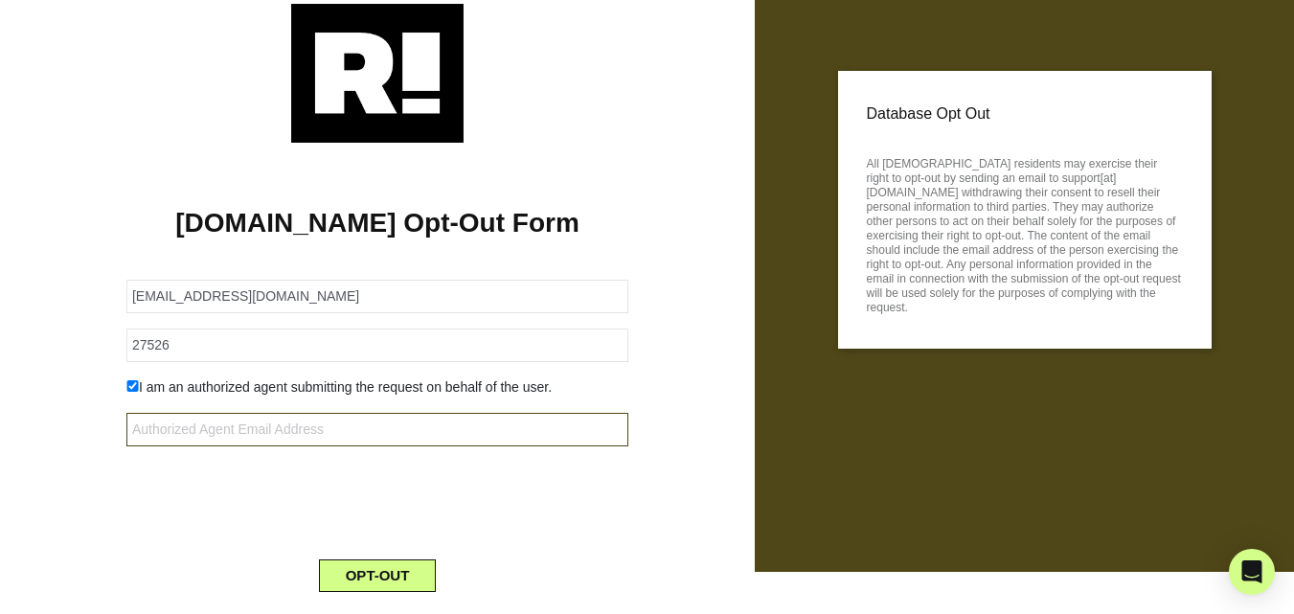
click at [191, 423] on input "text" at bounding box center [377, 430] width 502 height 34
paste input "violent.cockroach.xiec@rapidletter.net"
type input "violent.cockroach.xiec@rapidletter.net"
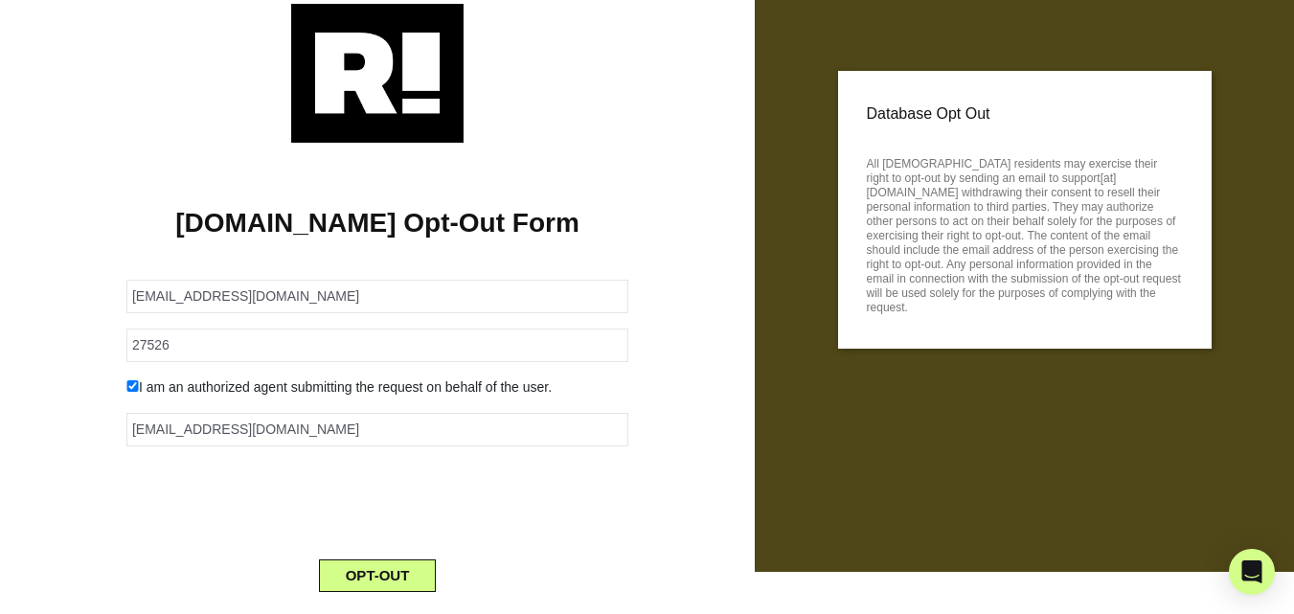
click at [0, 337] on div "Retention.com Opt-Out Form 95079-219841-109684@mytrustedemail.com 27526 I am an…" at bounding box center [377, 310] width 755 height 705
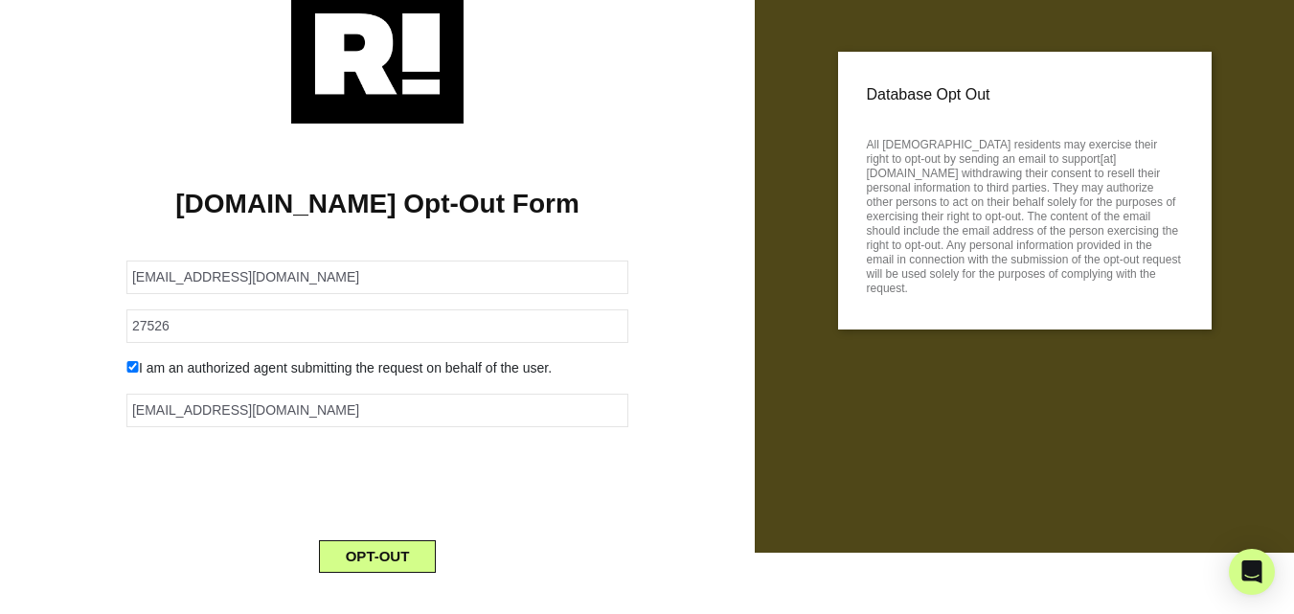
scroll to position [91, 0]
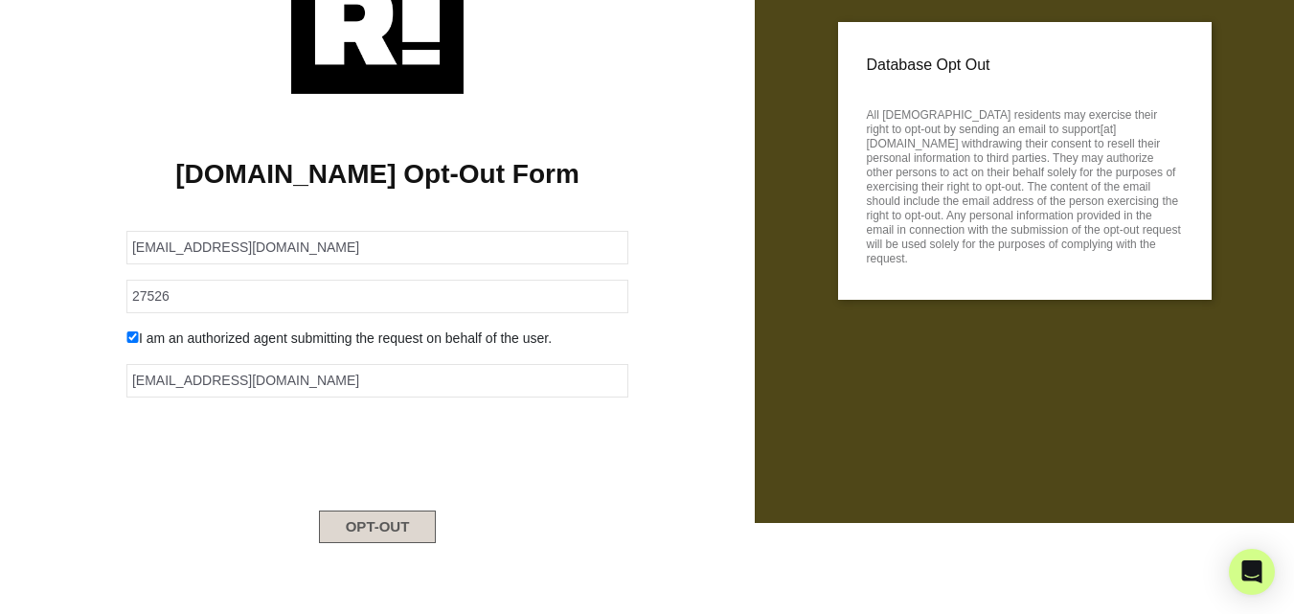
click at [425, 530] on button "OPT-OUT" at bounding box center [378, 527] width 118 height 33
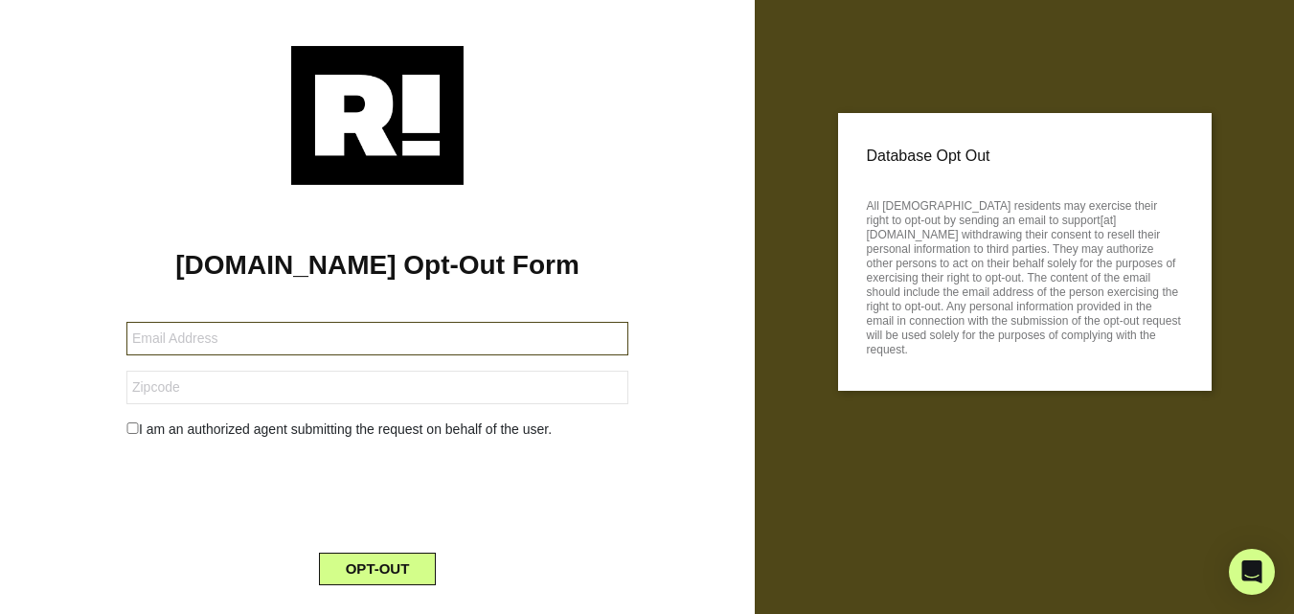
drag, startPoint x: 269, startPoint y: 342, endPoint x: 248, endPoint y: 353, distance: 24.0
click at [268, 341] on input "text" at bounding box center [377, 339] width 502 height 34
paste input "95079-222444-109684@mydataprivacymail.com"
type input "95079-222444-109684@mydataprivacymail.com"
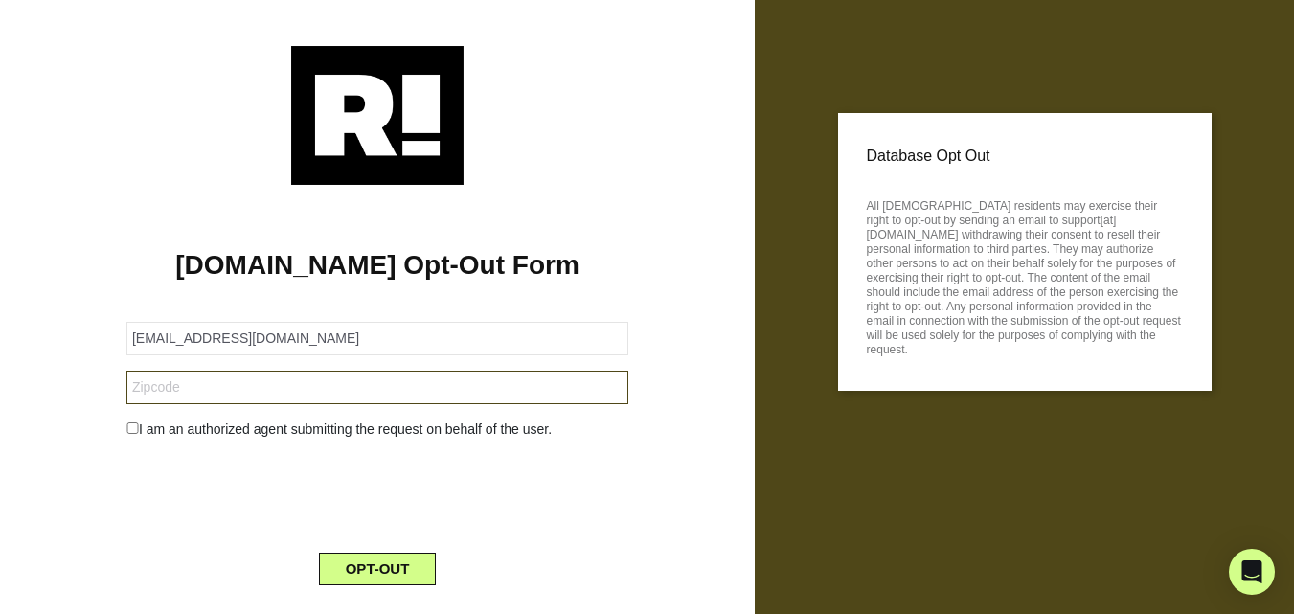
click at [209, 381] on input "text" at bounding box center [377, 388] width 502 height 34
click at [212, 383] on input "text" at bounding box center [377, 388] width 502 height 34
paste input "93730"
type input "93730"
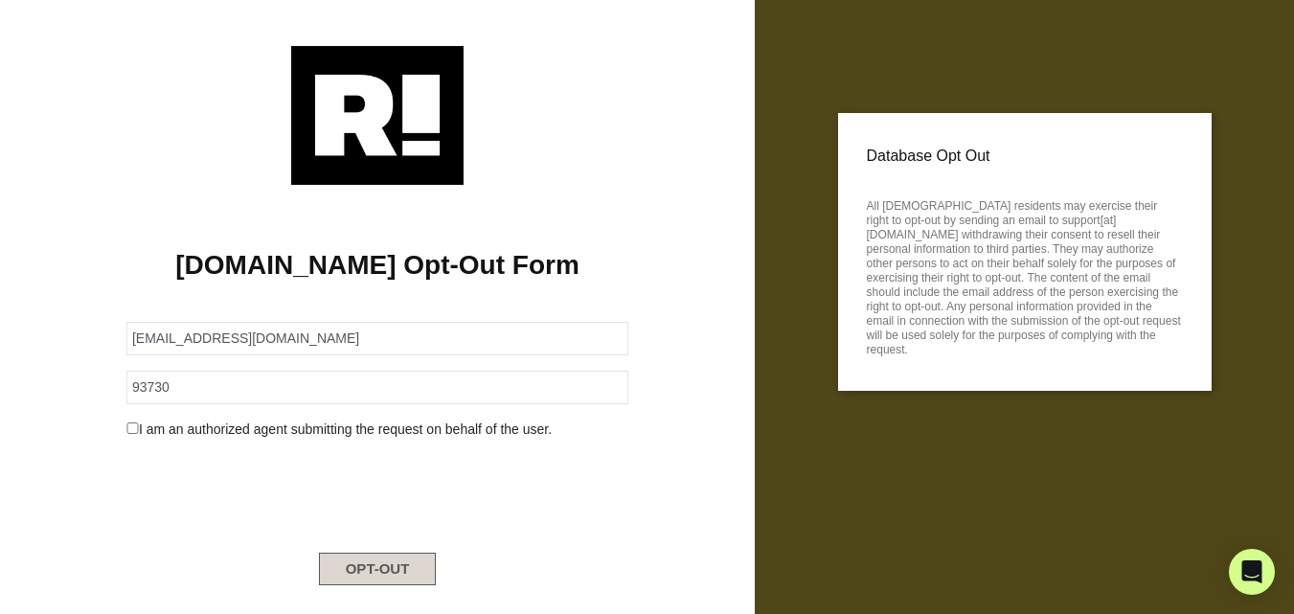
click at [394, 560] on button "OPT-OUT" at bounding box center [378, 569] width 118 height 33
